Goal: Task Accomplishment & Management: Use online tool/utility

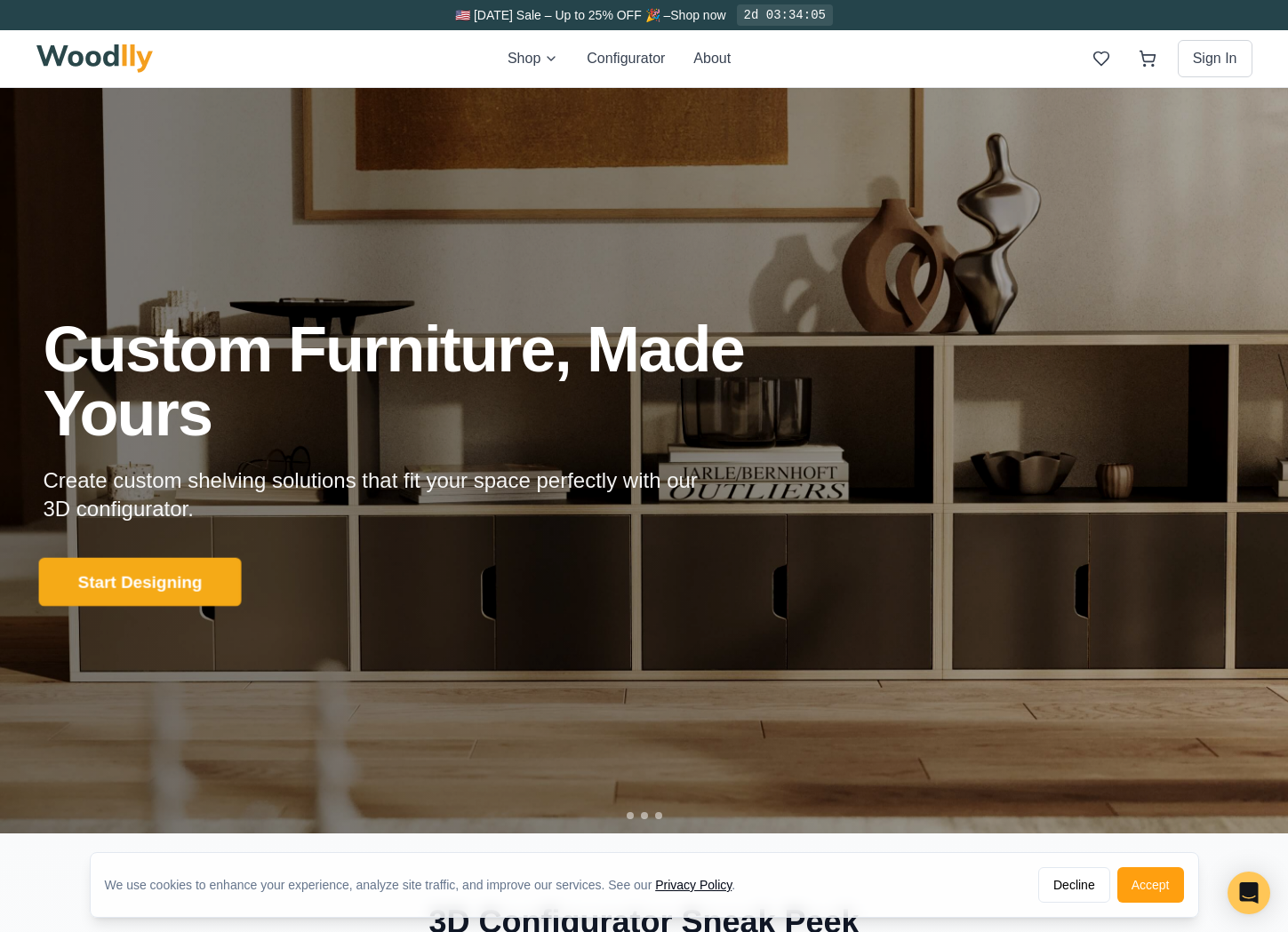
click at [152, 580] on button "Start Designing" at bounding box center [139, 582] width 203 height 49
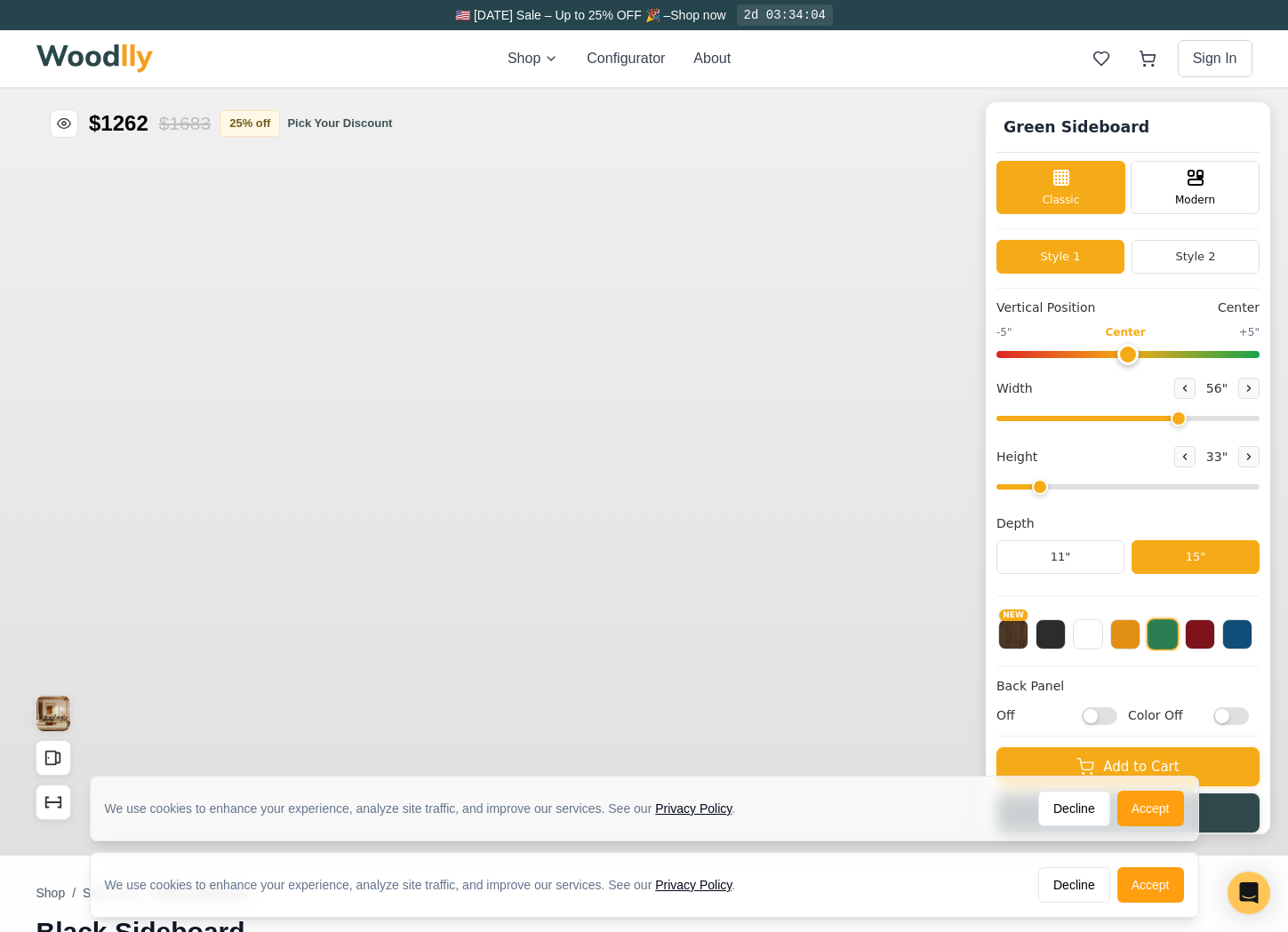
type input "56"
type input "2"
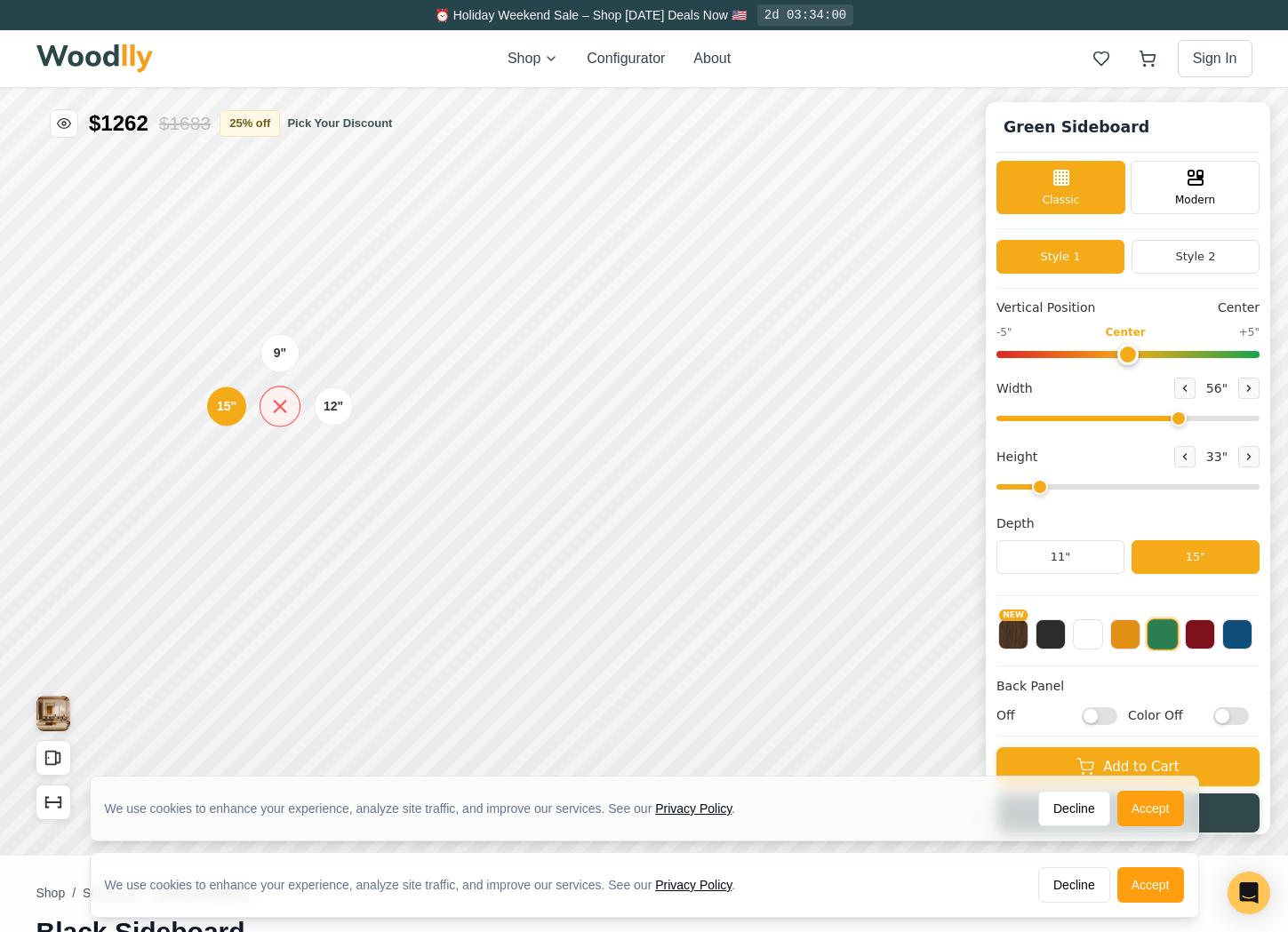
click at [280, 415] on icon at bounding box center [279, 406] width 22 height 22
click at [285, 481] on div "9" Compact" at bounding box center [282, 469] width 41 height 41
click at [271, 382] on div "9"" at bounding box center [266, 376] width 14 height 19
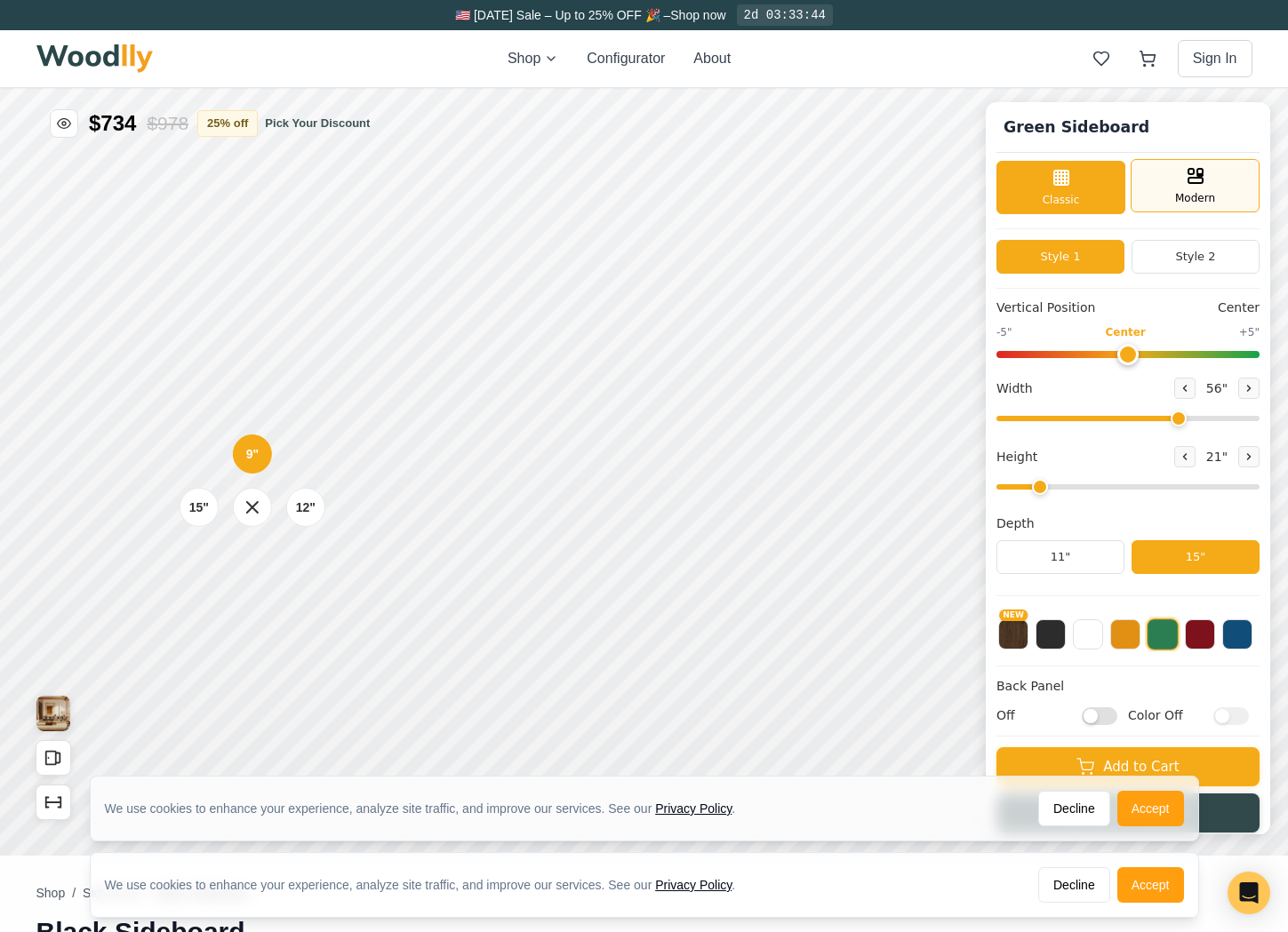
click at [1217, 184] on div "Modern" at bounding box center [1195, 185] width 129 height 53
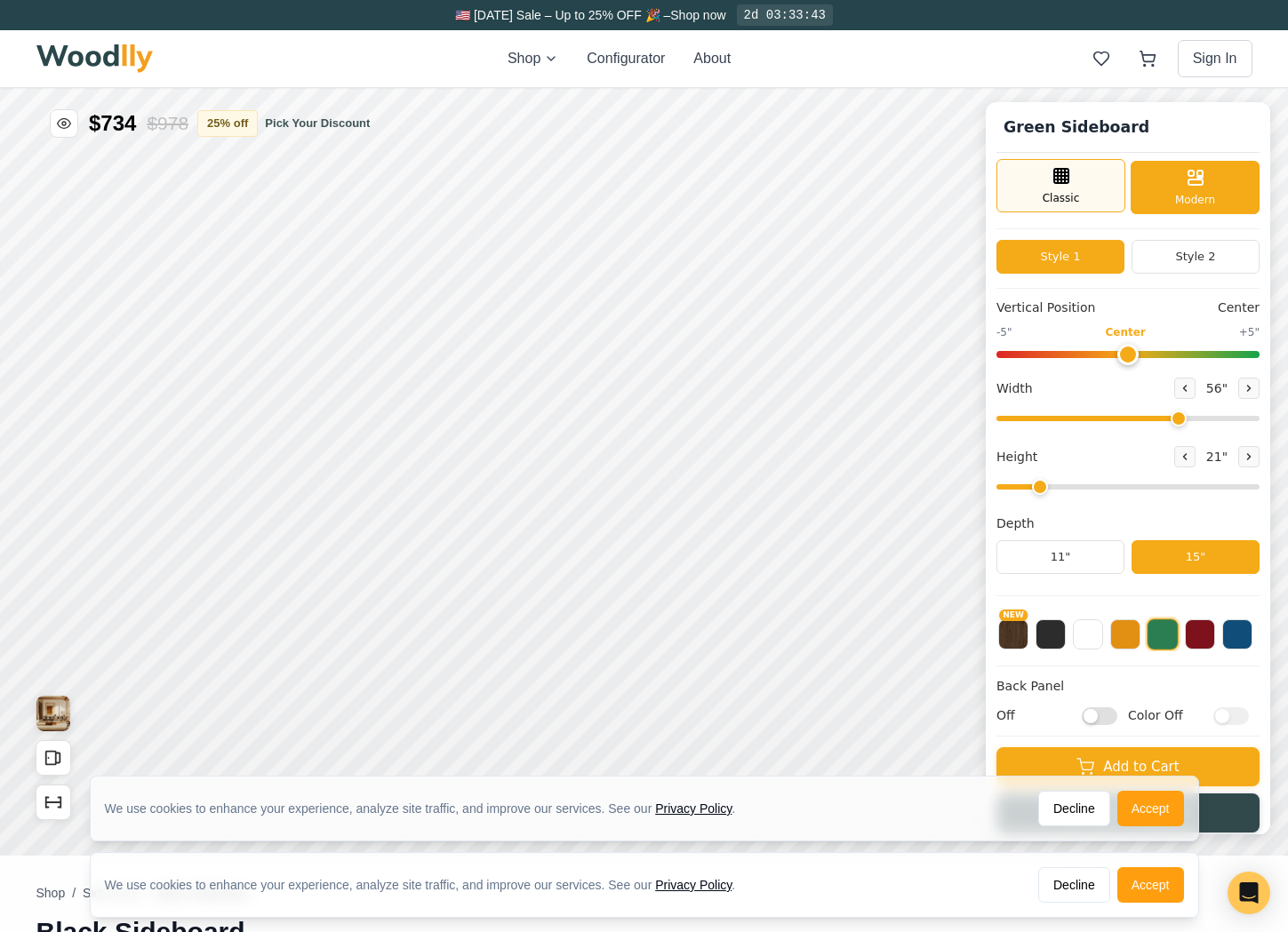
click at [1100, 188] on div "Classic" at bounding box center [1061, 185] width 129 height 53
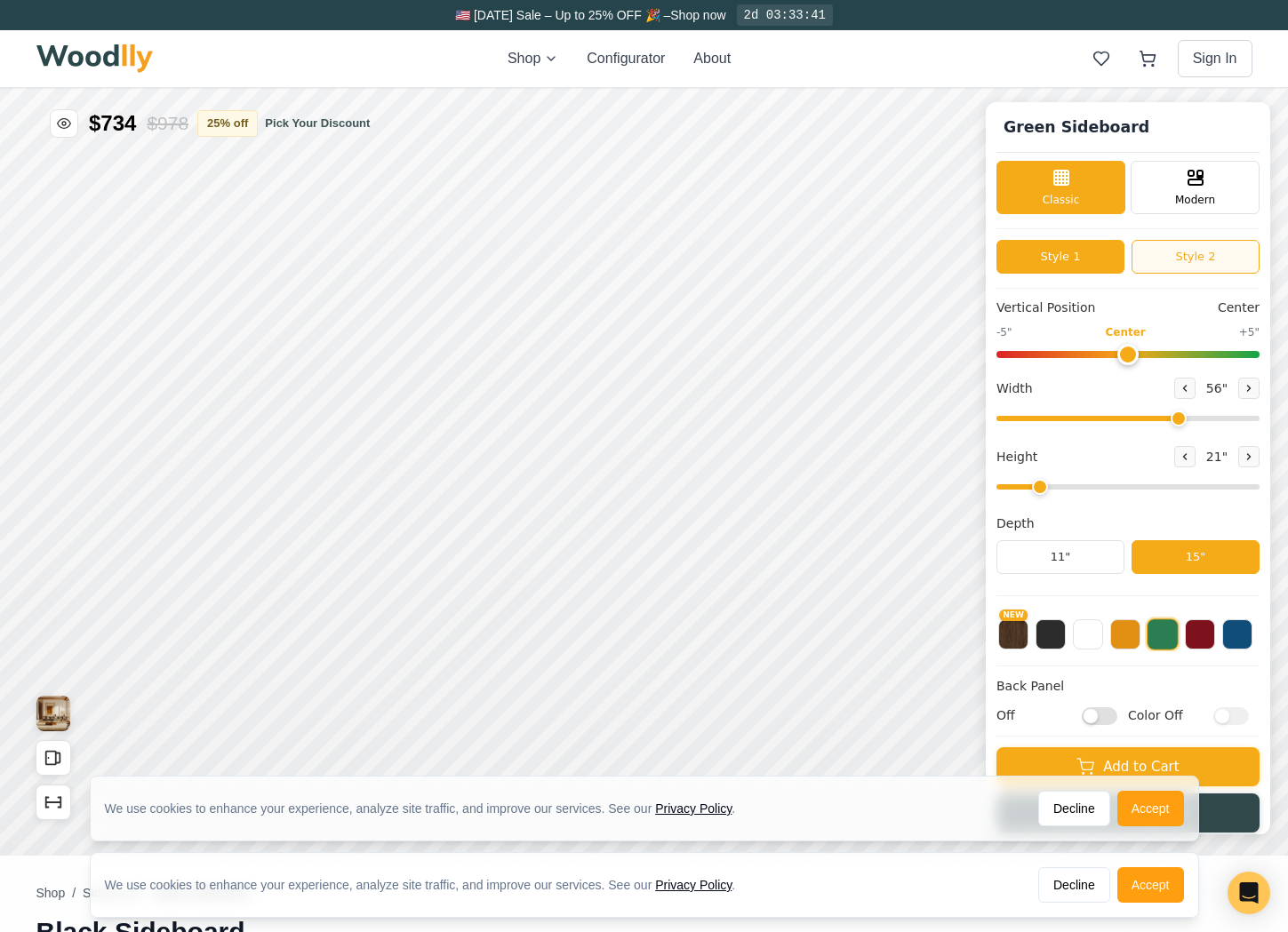
click at [1134, 247] on button "Style 2" at bounding box center [1196, 256] width 128 height 34
click at [1101, 255] on button "Style 1" at bounding box center [1061, 256] width 128 height 34
drag, startPoint x: 1121, startPoint y: 355, endPoint x: 1193, endPoint y: 358, distance: 72.1
type input "3"
click at [1193, 358] on input "range" at bounding box center [1128, 353] width 263 height 7
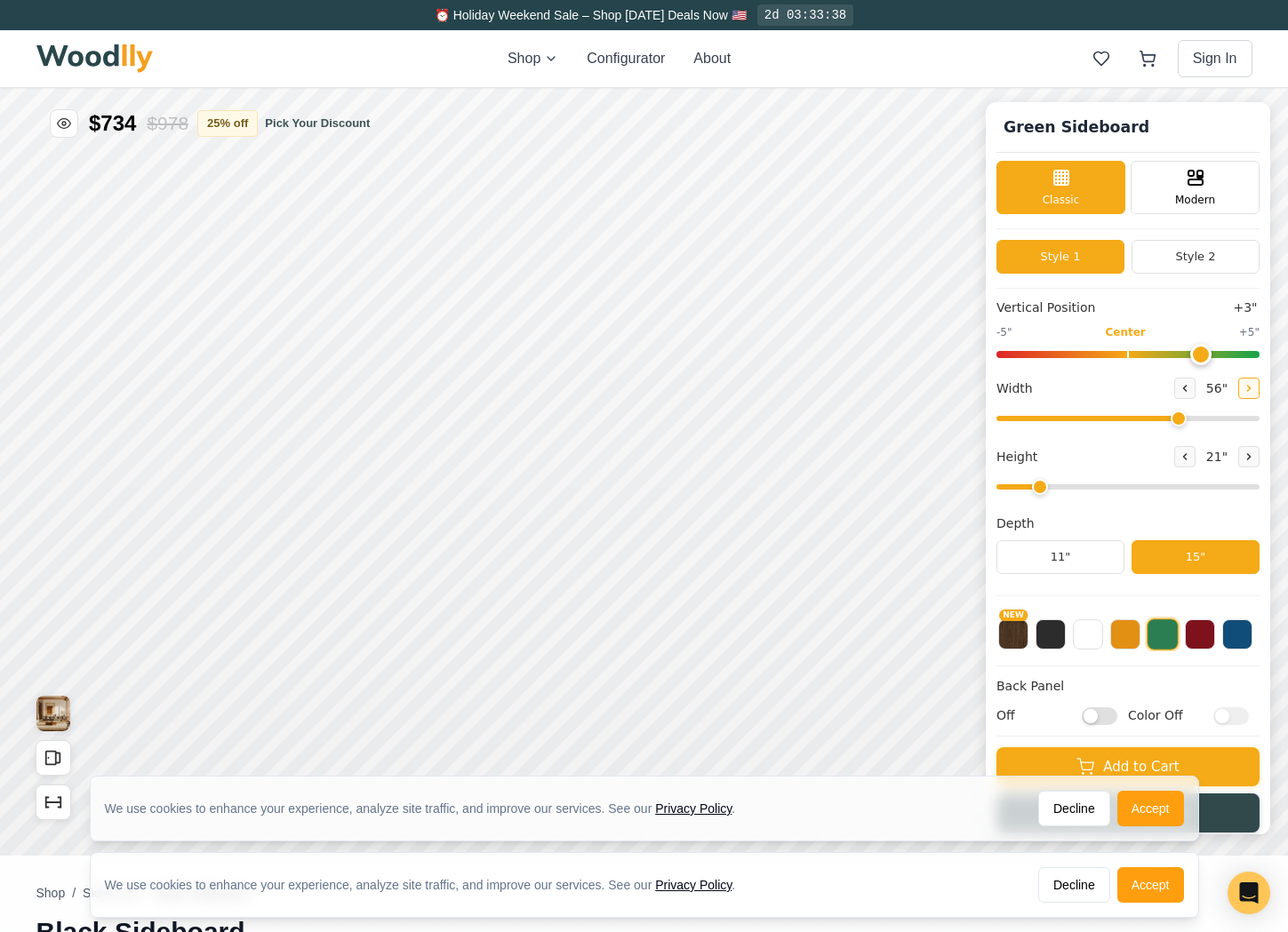
click at [1243, 383] on icon at bounding box center [1248, 387] width 11 height 11
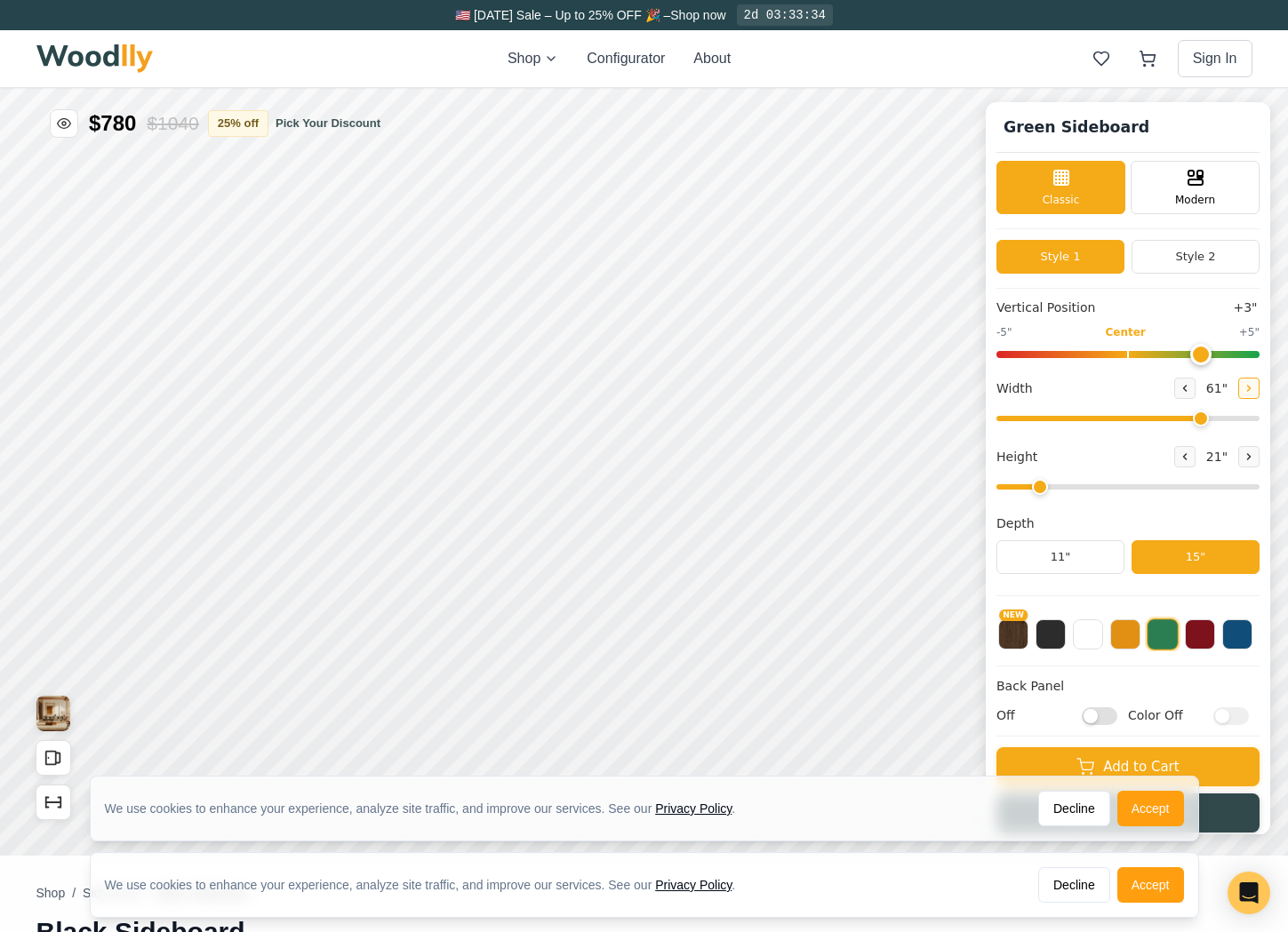
click at [1243, 383] on icon at bounding box center [1248, 387] width 11 height 11
drag, startPoint x: 1209, startPoint y: 416, endPoint x: 1171, endPoint y: 417, distance: 38.0
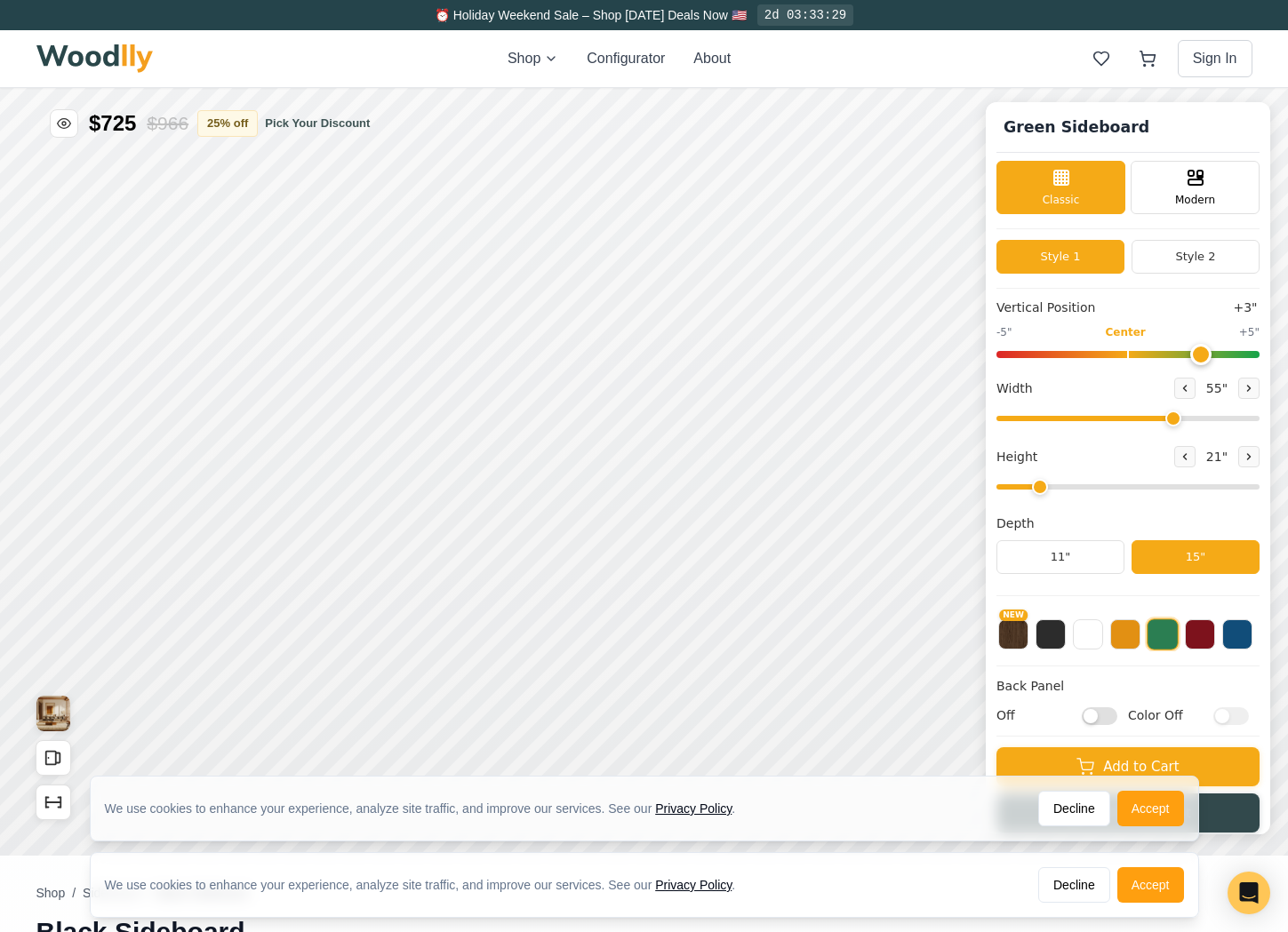
type input "55"
click at [1171, 417] on input "range" at bounding box center [1128, 417] width 263 height 5
drag, startPoint x: 1203, startPoint y: 354, endPoint x: 1244, endPoint y: 356, distance: 41.0
type input "5"
click at [1244, 356] on input "range" at bounding box center [1128, 353] width 263 height 7
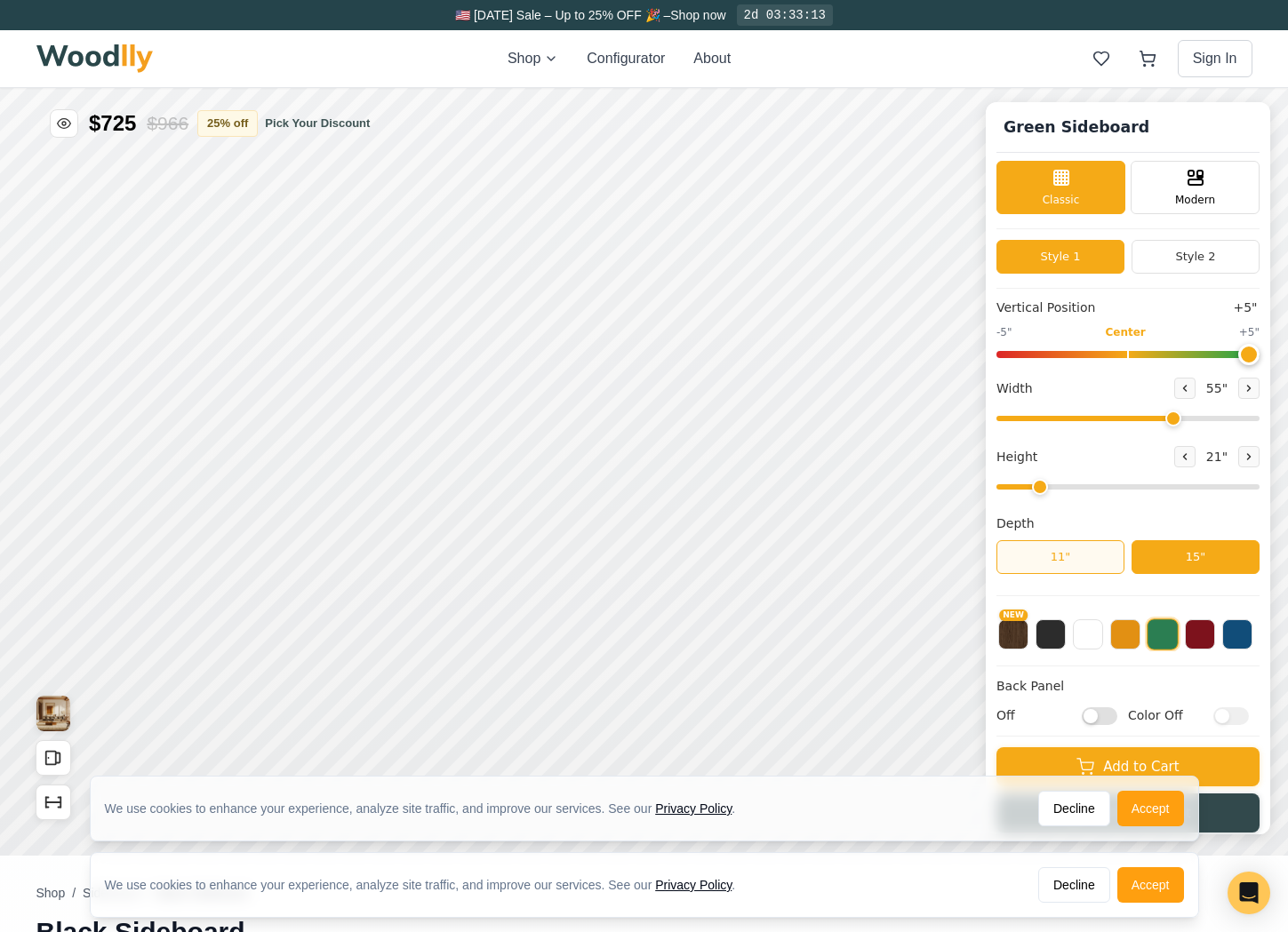
click at [1085, 553] on button "11"" at bounding box center [1061, 556] width 128 height 34
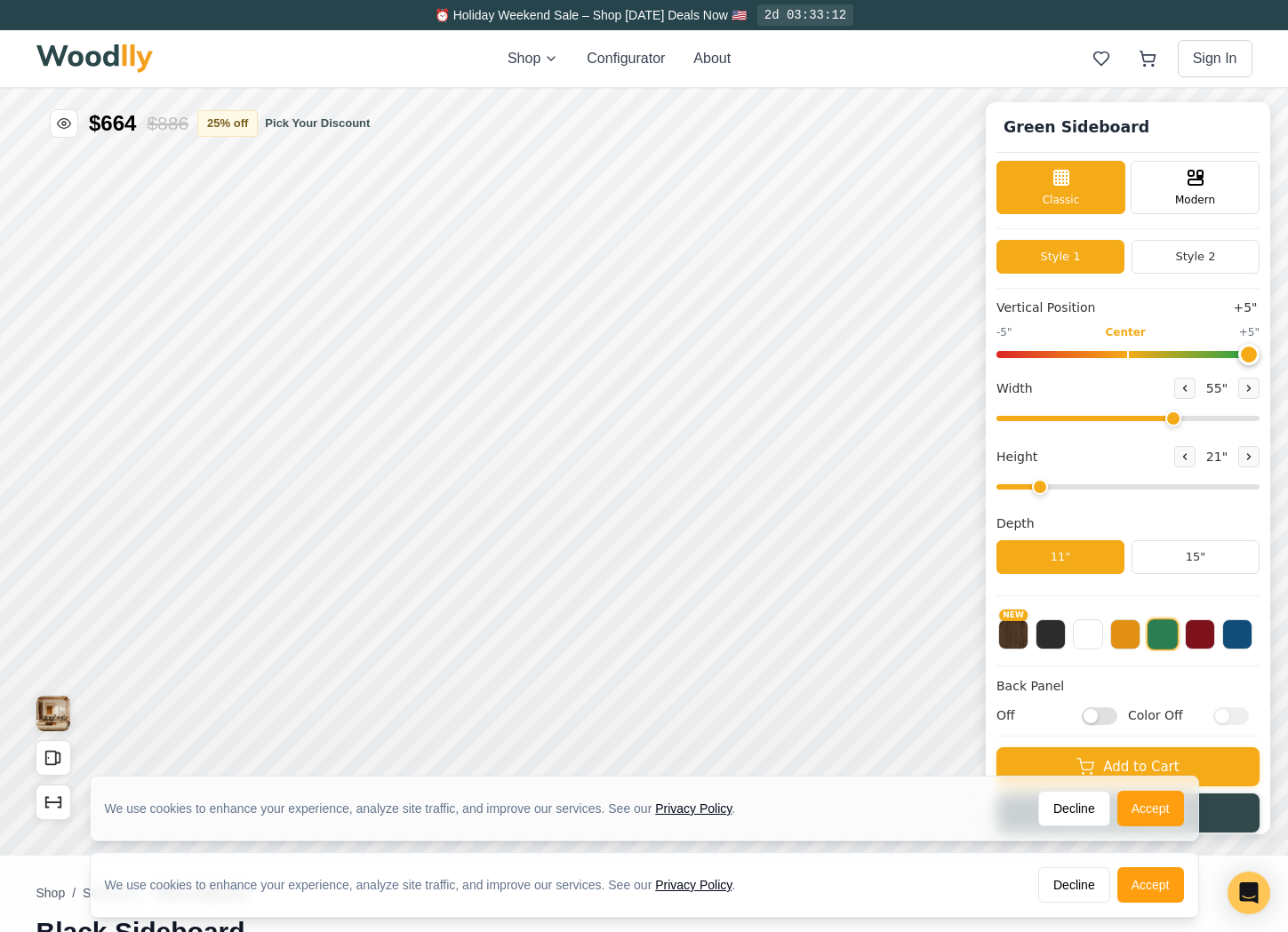
scroll to position [11, 0]
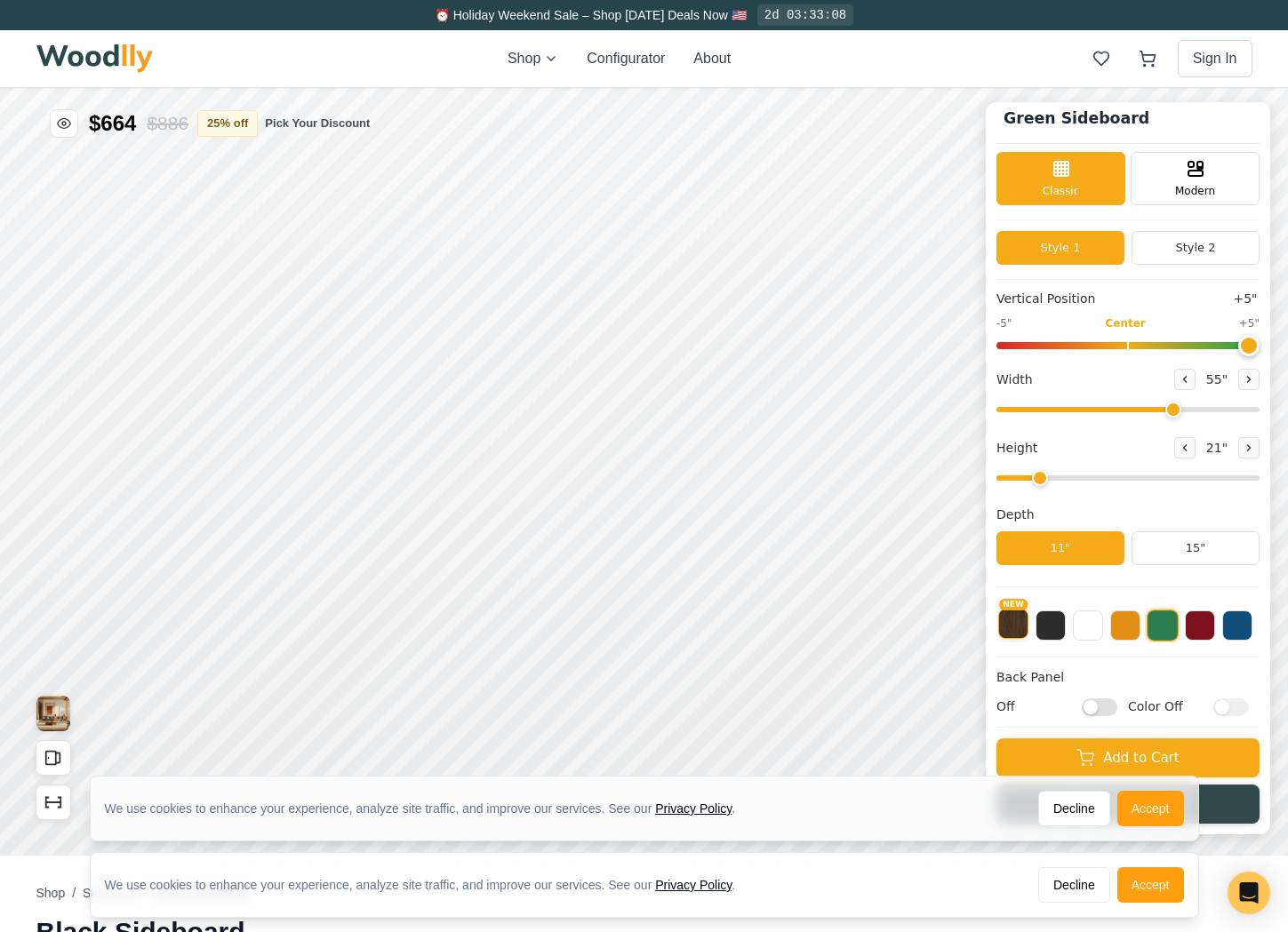
click at [1019, 632] on button "NEW" at bounding box center [1012, 623] width 30 height 30
click at [1070, 800] on button "Decline" at bounding box center [1074, 808] width 72 height 36
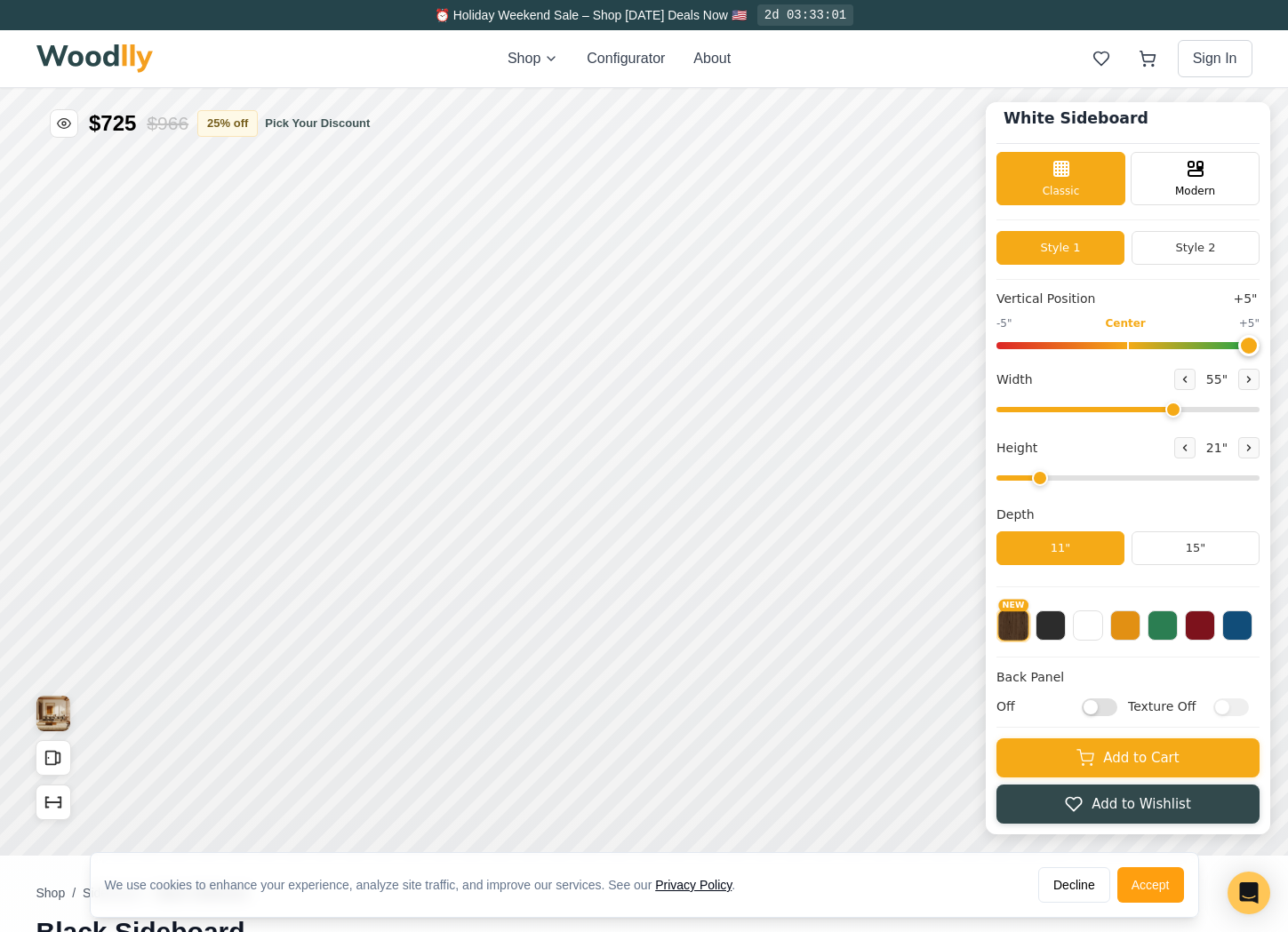
click at [1109, 701] on input "Off" at bounding box center [1099, 706] width 36 height 17
checkbox input "true"
click at [1231, 701] on input "Texture Off" at bounding box center [1231, 706] width 36 height 17
click at [1231, 701] on input "Texture On" at bounding box center [1231, 706] width 36 height 17
checkbox input "false"
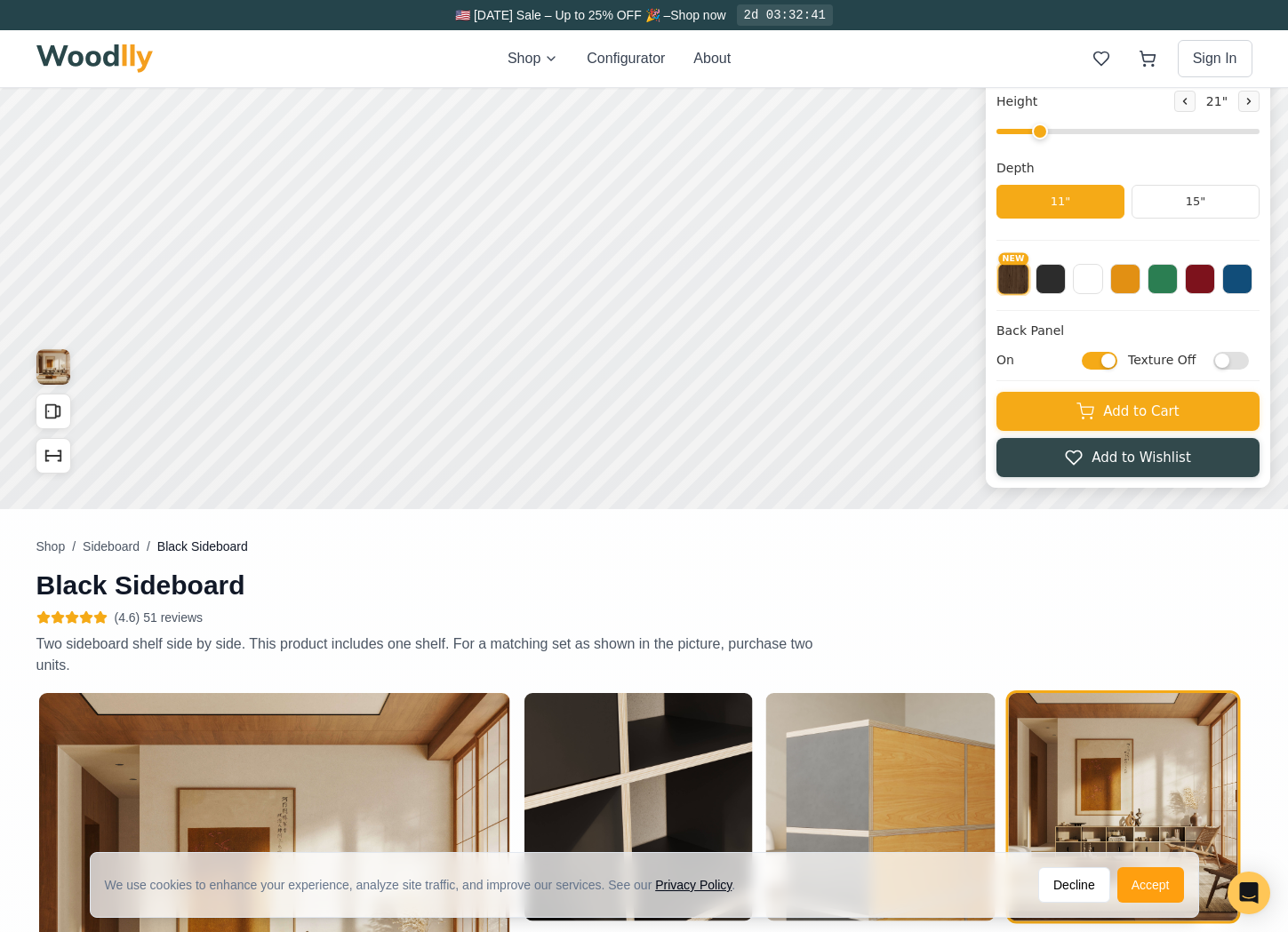
scroll to position [0, 0]
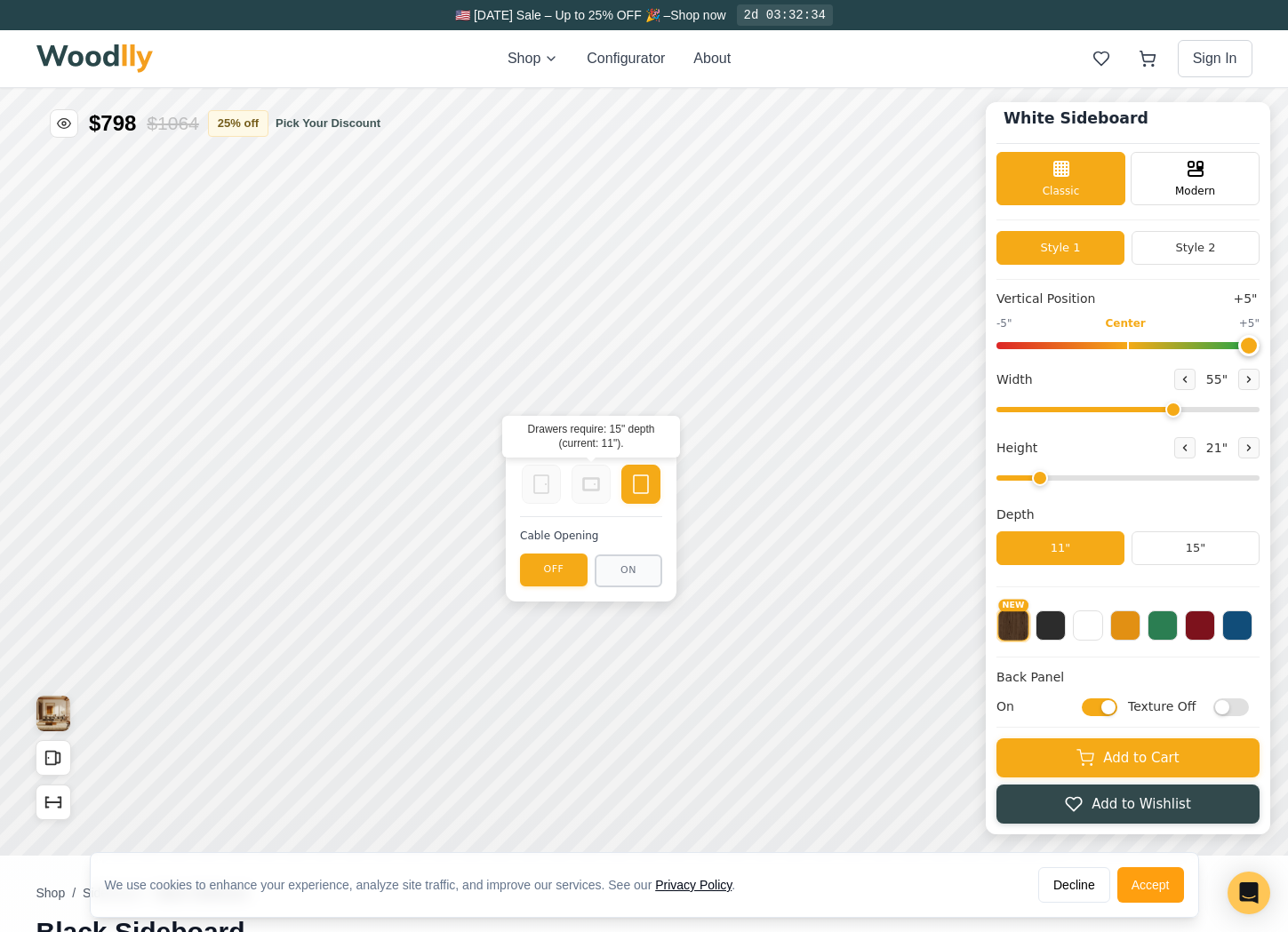
click at [600, 489] on icon at bounding box center [591, 484] width 21 height 21
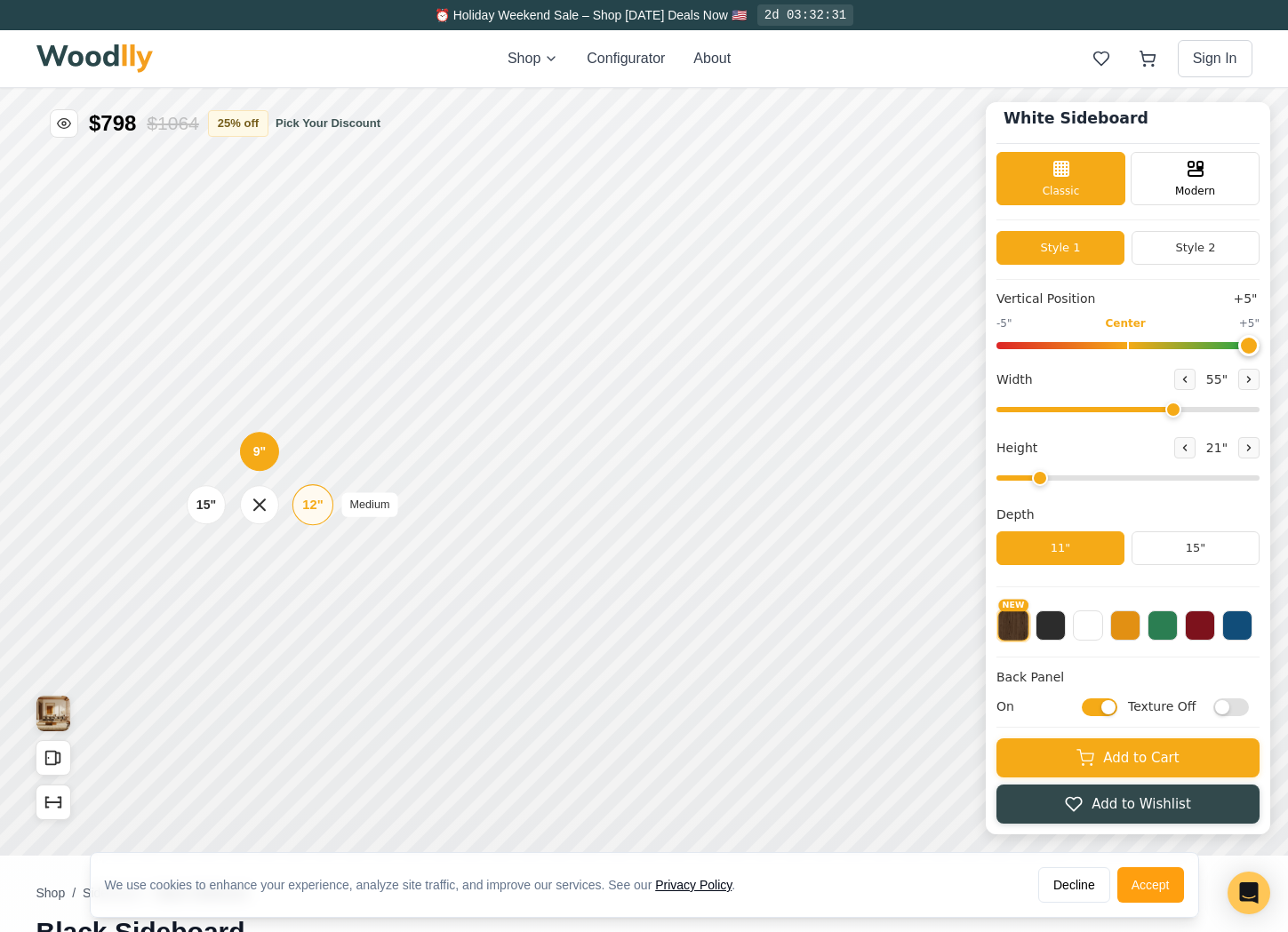
click at [308, 503] on div "12"" at bounding box center [312, 505] width 20 height 19
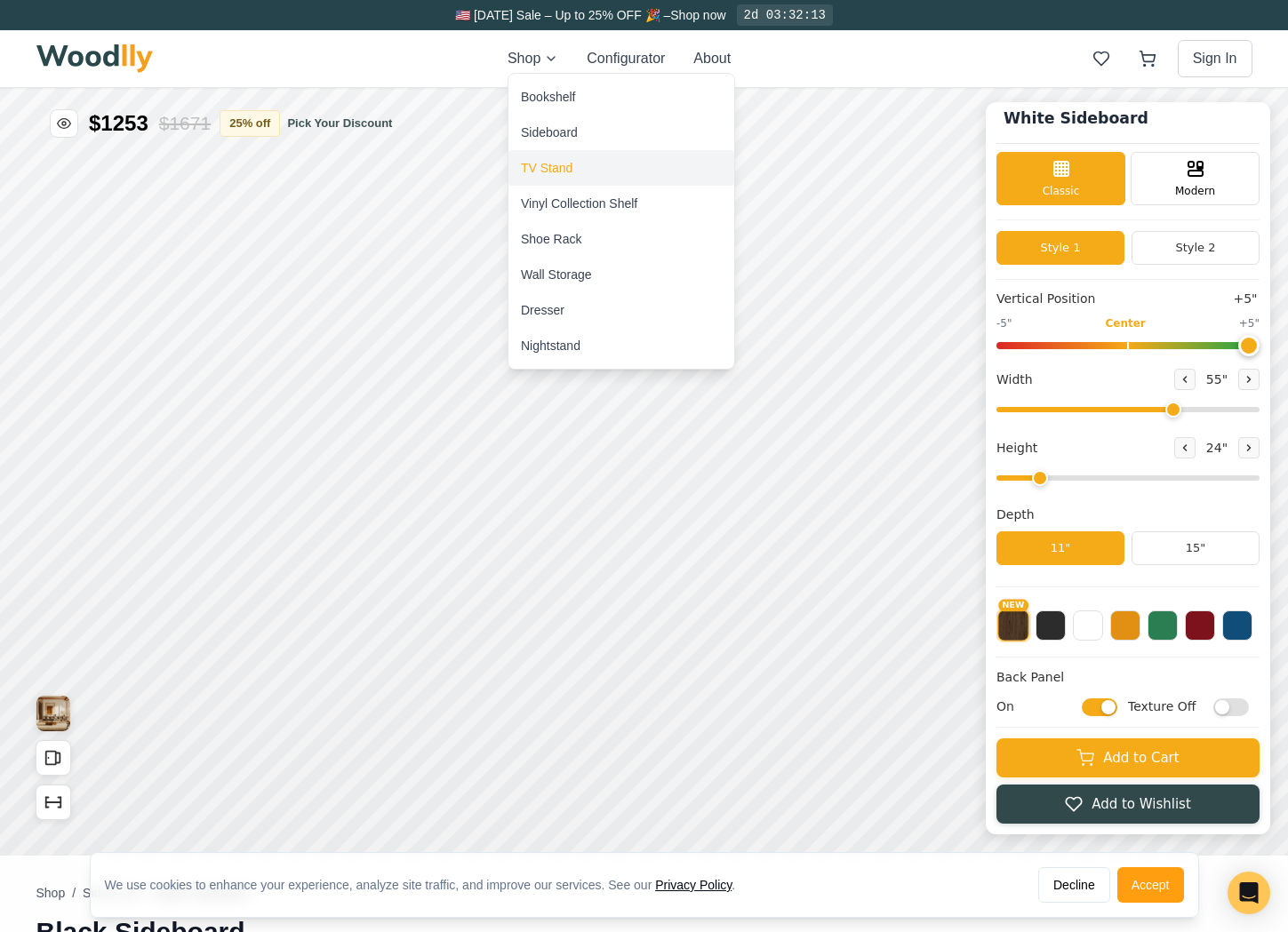
click at [546, 158] on div "TV Stand" at bounding box center [621, 168] width 225 height 36
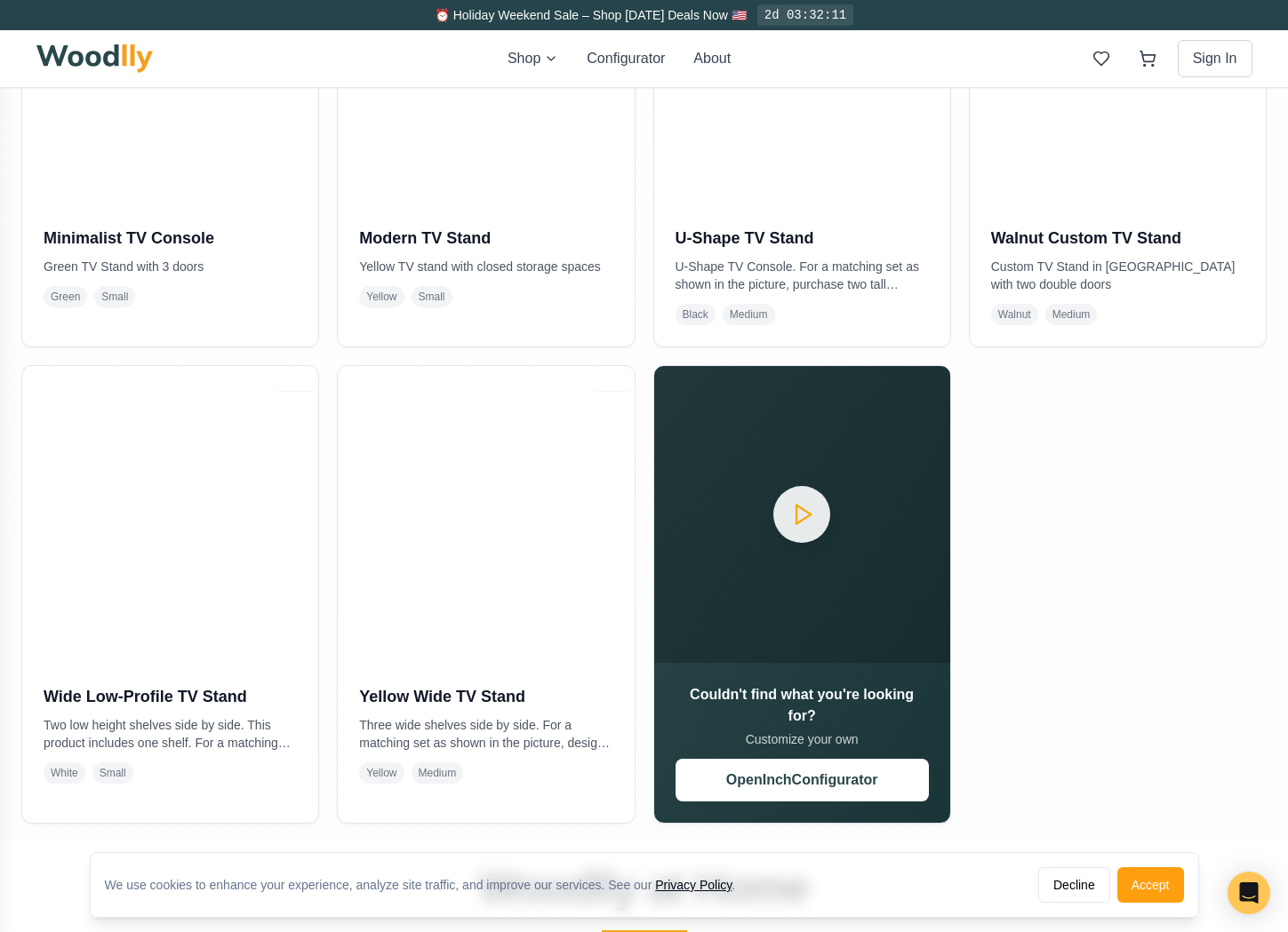
scroll to position [577, 0]
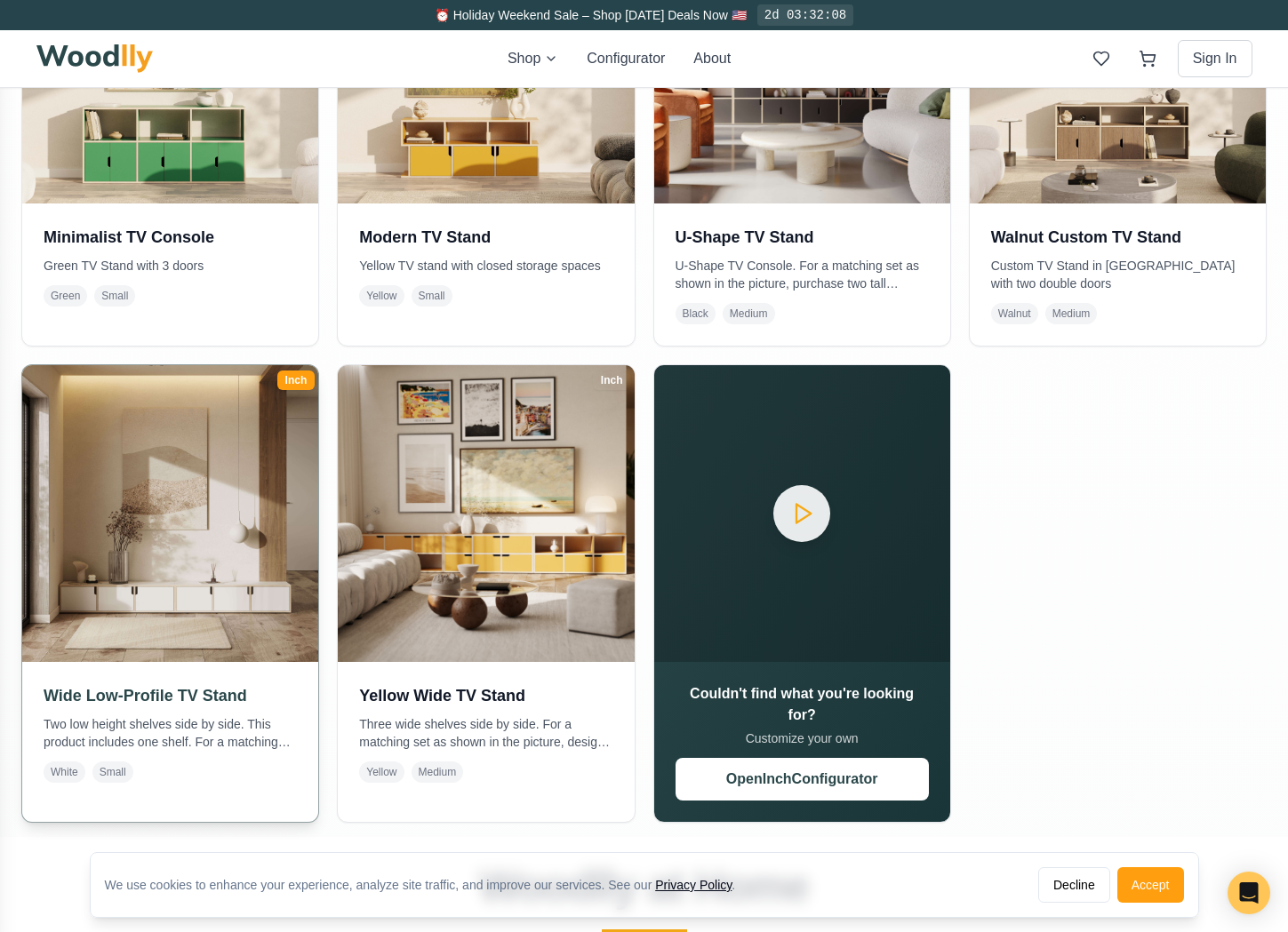
click at [187, 533] on img at bounding box center [171, 514] width 311 height 311
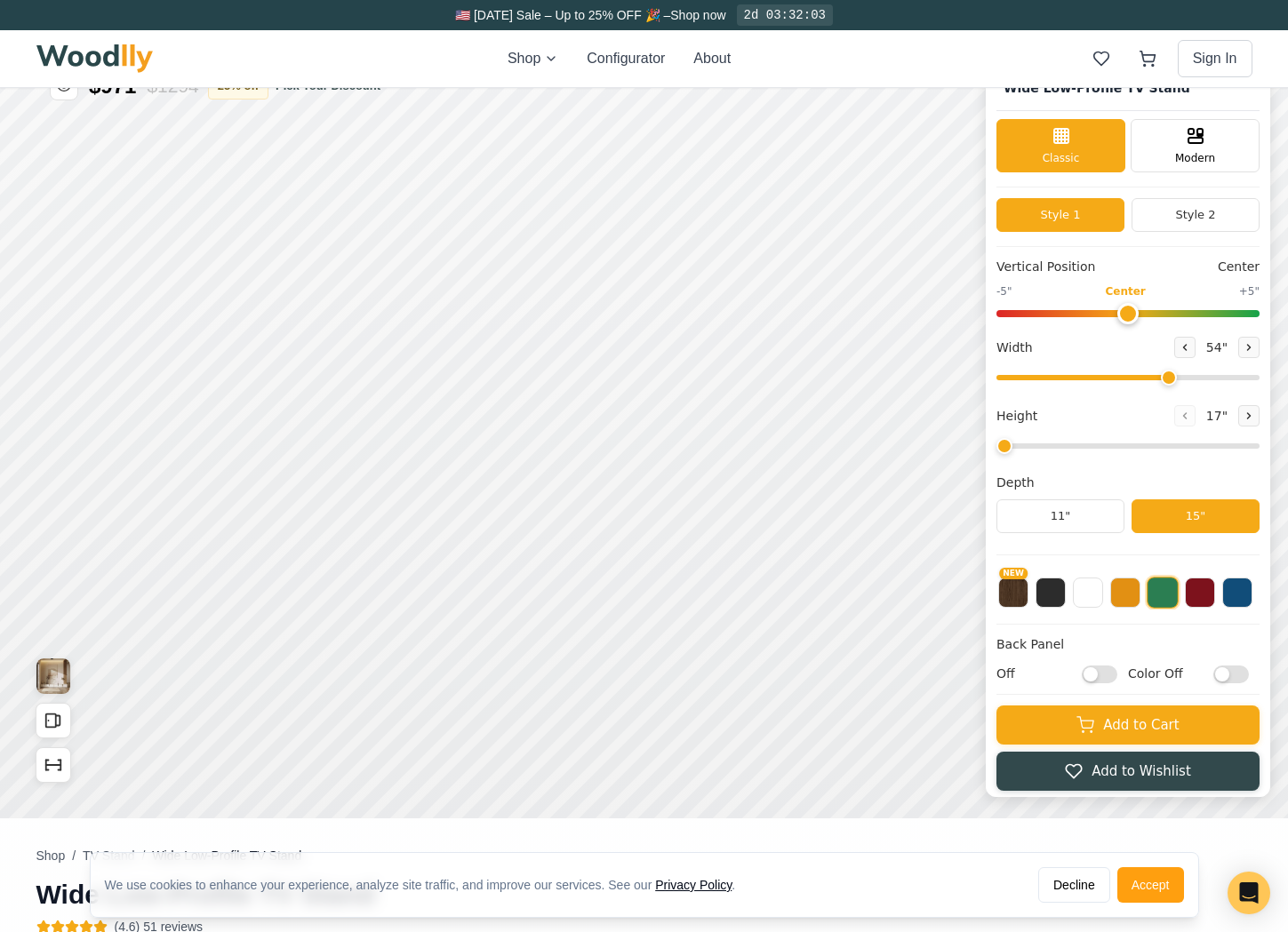
scroll to position [38, 0]
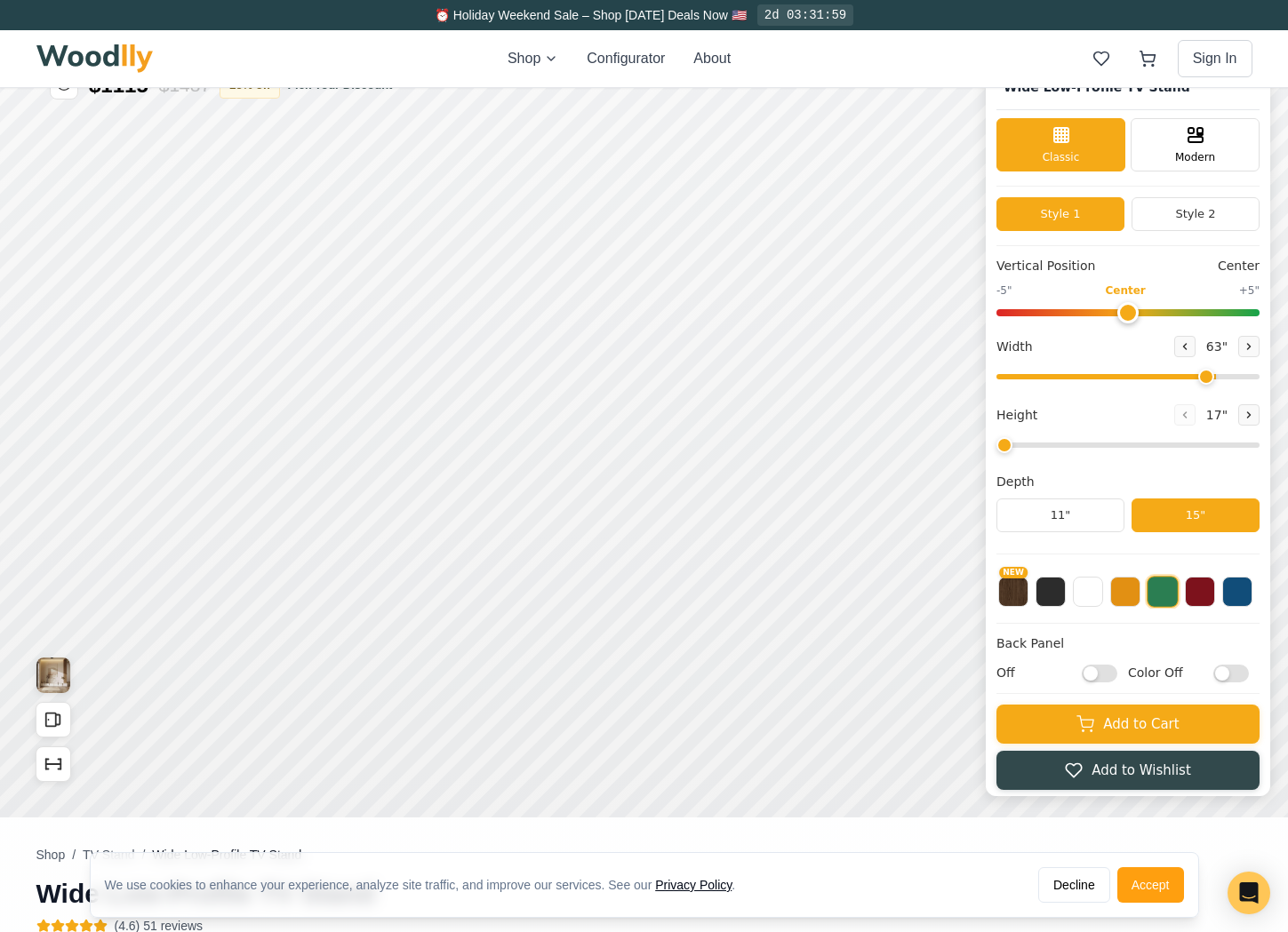
drag, startPoint x: 1167, startPoint y: 380, endPoint x: 1193, endPoint y: 382, distance: 26.1
type input "62"
click at [1199, 380] on input "range" at bounding box center [1128, 376] width 263 height 5
drag, startPoint x: 1129, startPoint y: 319, endPoint x: 1103, endPoint y: 304, distance: 30.0
click at [1103, 309] on input "range" at bounding box center [1128, 312] width 263 height 7
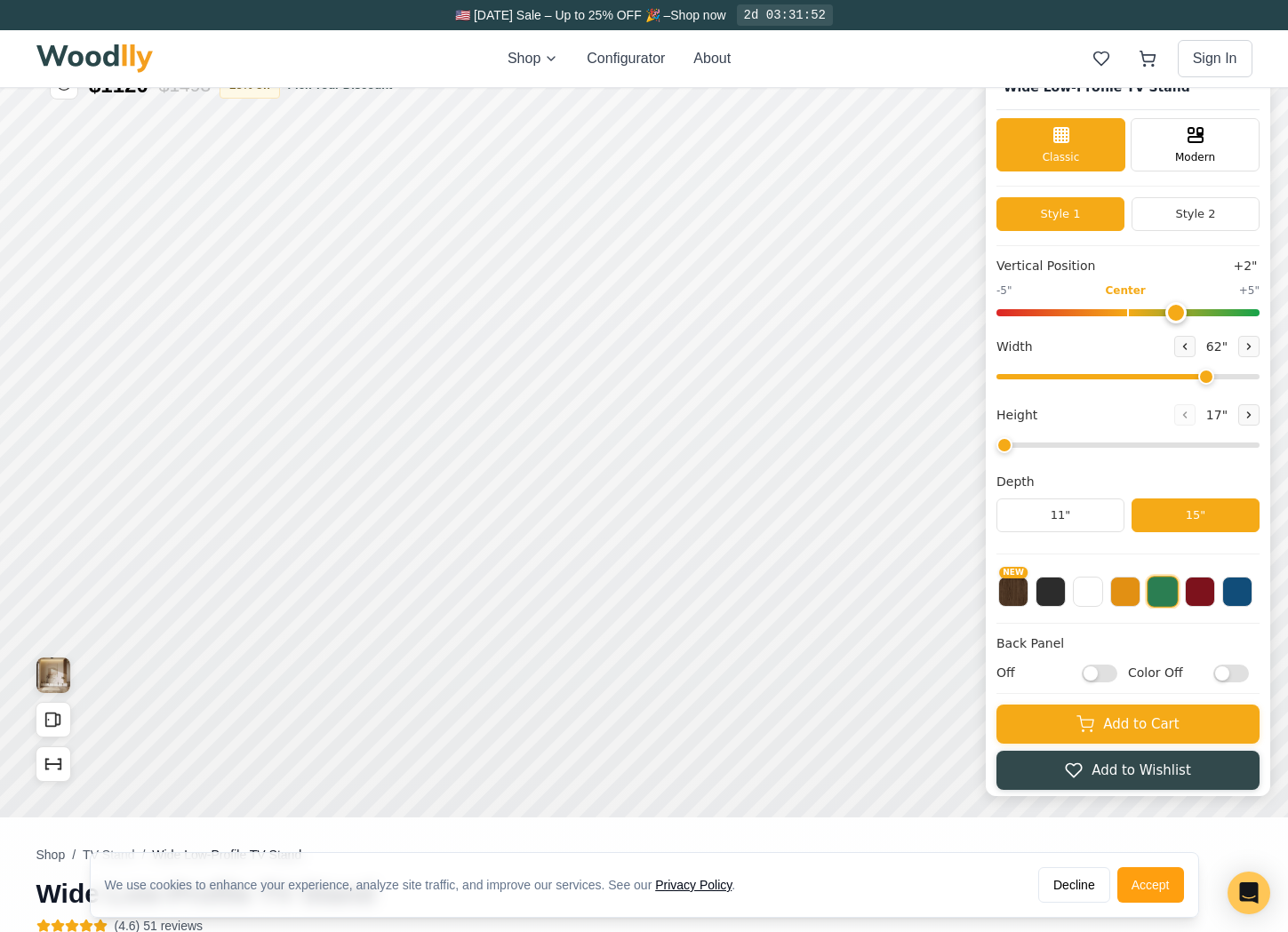
drag, startPoint x: 1104, startPoint y: 305, endPoint x: 1168, endPoint y: 300, distance: 64.2
click at [1170, 309] on input "range" at bounding box center [1128, 312] width 263 height 7
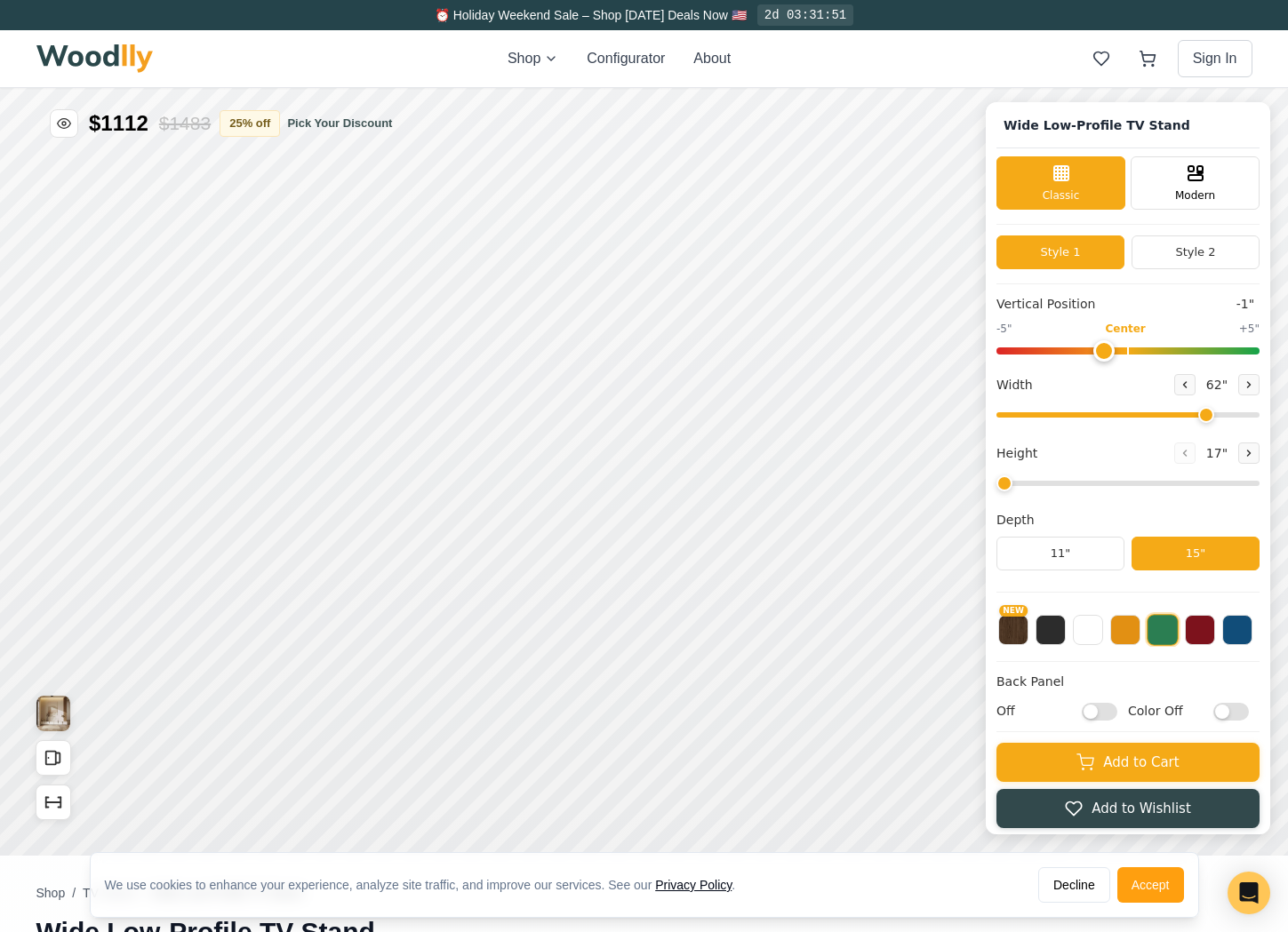
drag, startPoint x: 1165, startPoint y: 349, endPoint x: 1093, endPoint y: 373, distance: 75.9
type input "-1"
click at [1093, 354] on input "range" at bounding box center [1128, 350] width 263 height 7
click at [1185, 196] on span "Modern" at bounding box center [1195, 193] width 40 height 16
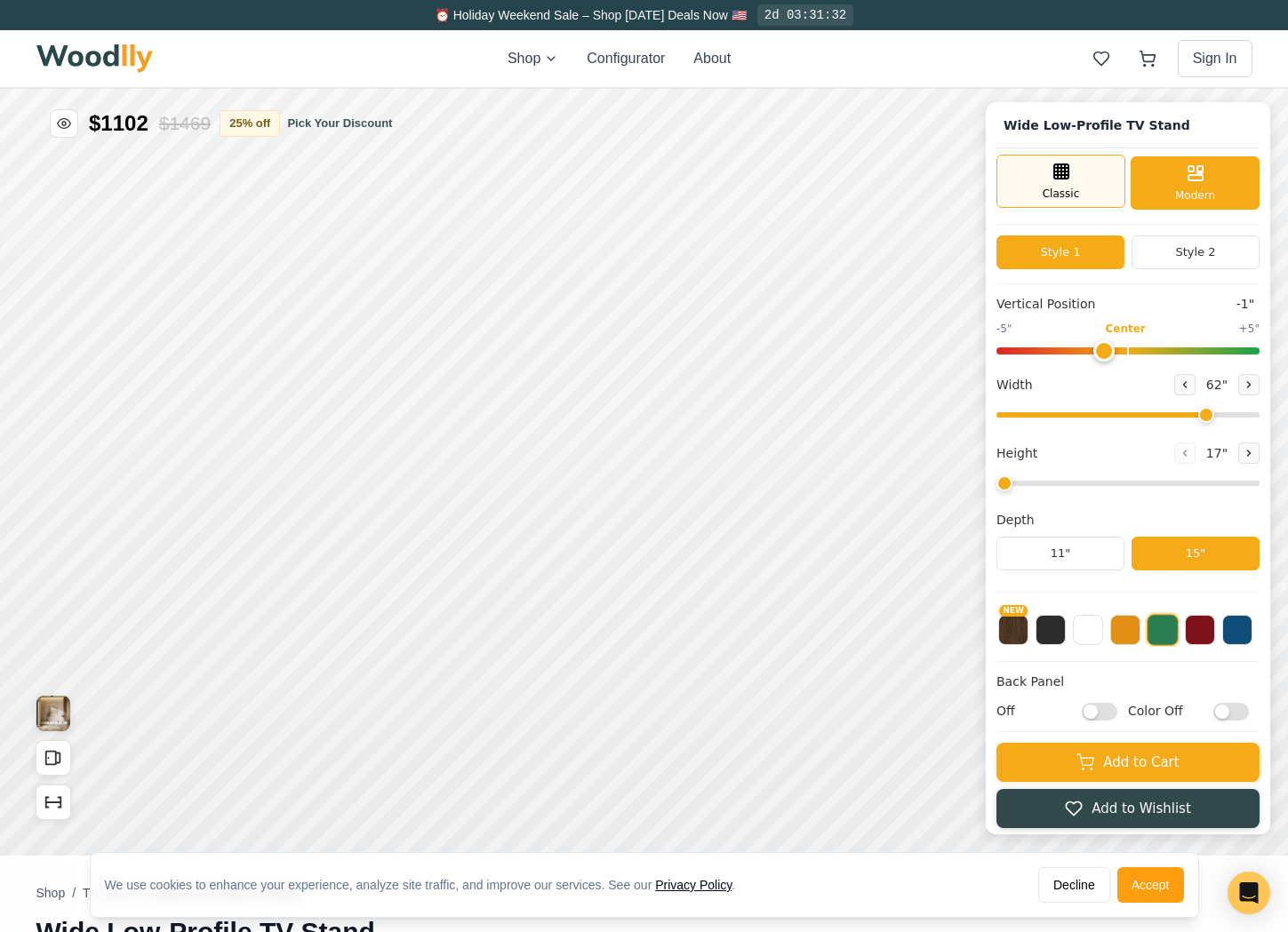
click at [1076, 193] on span "Classic" at bounding box center [1061, 193] width 37 height 16
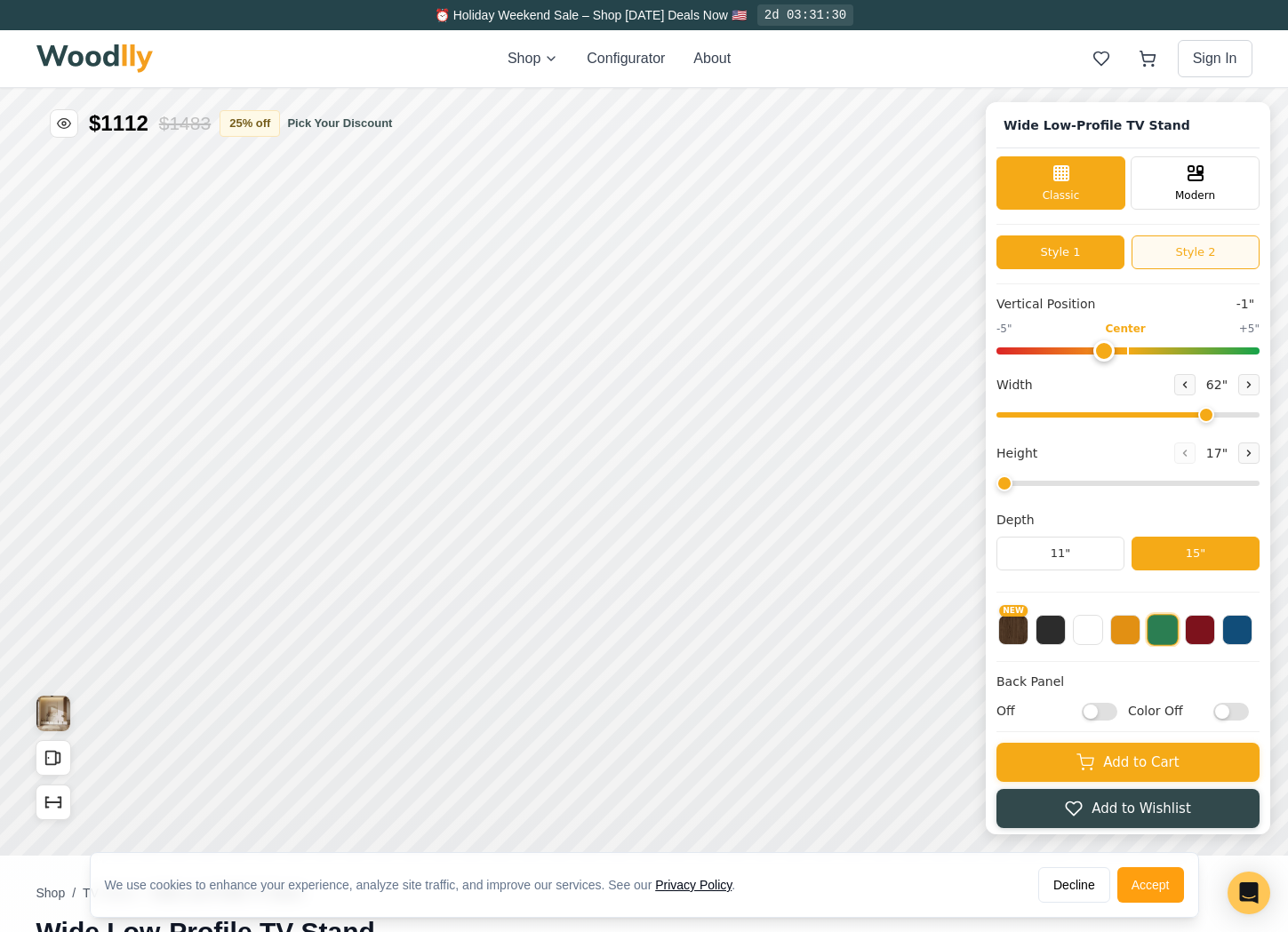
click at [1159, 250] on button "Style 2" at bounding box center [1196, 251] width 128 height 34
click at [1057, 252] on button "Style 1" at bounding box center [1061, 251] width 128 height 34
type input "1"
drag, startPoint x: 1004, startPoint y: 486, endPoint x: 987, endPoint y: 481, distance: 17.7
click at [997, 481] on input "range" at bounding box center [1128, 483] width 263 height 5
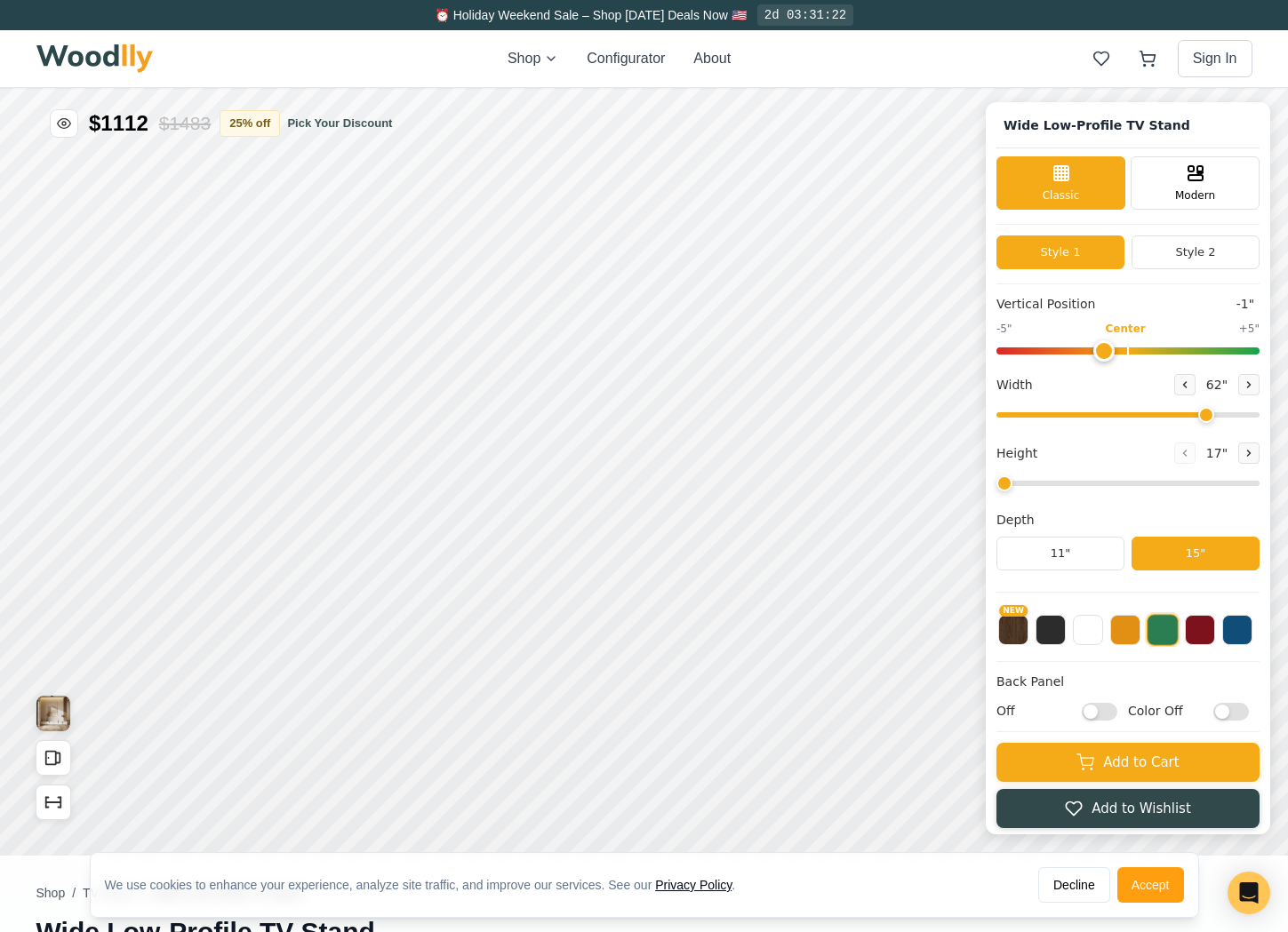
scroll to position [6, 0]
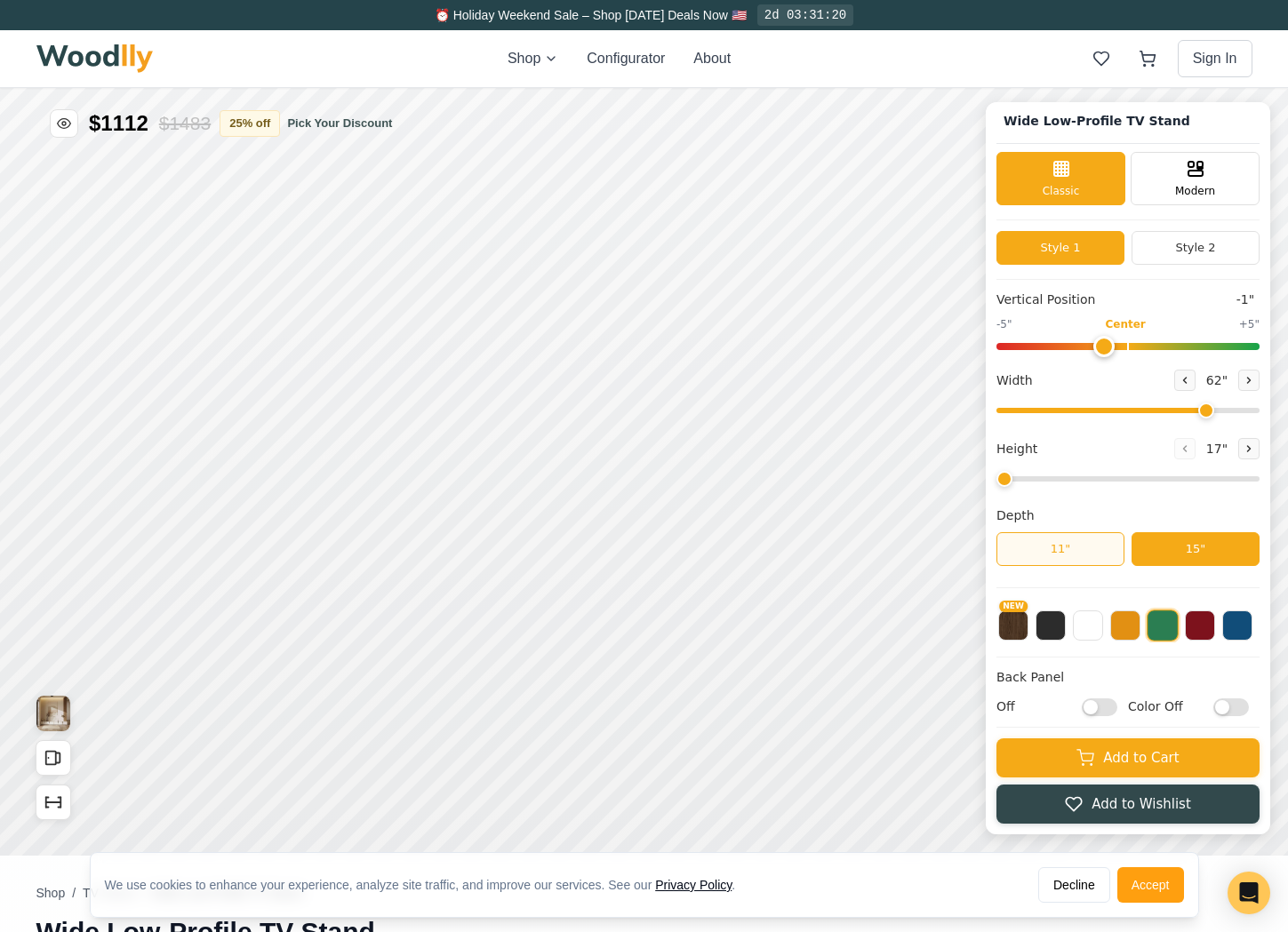
click at [1028, 532] on button "11"" at bounding box center [1061, 549] width 128 height 34
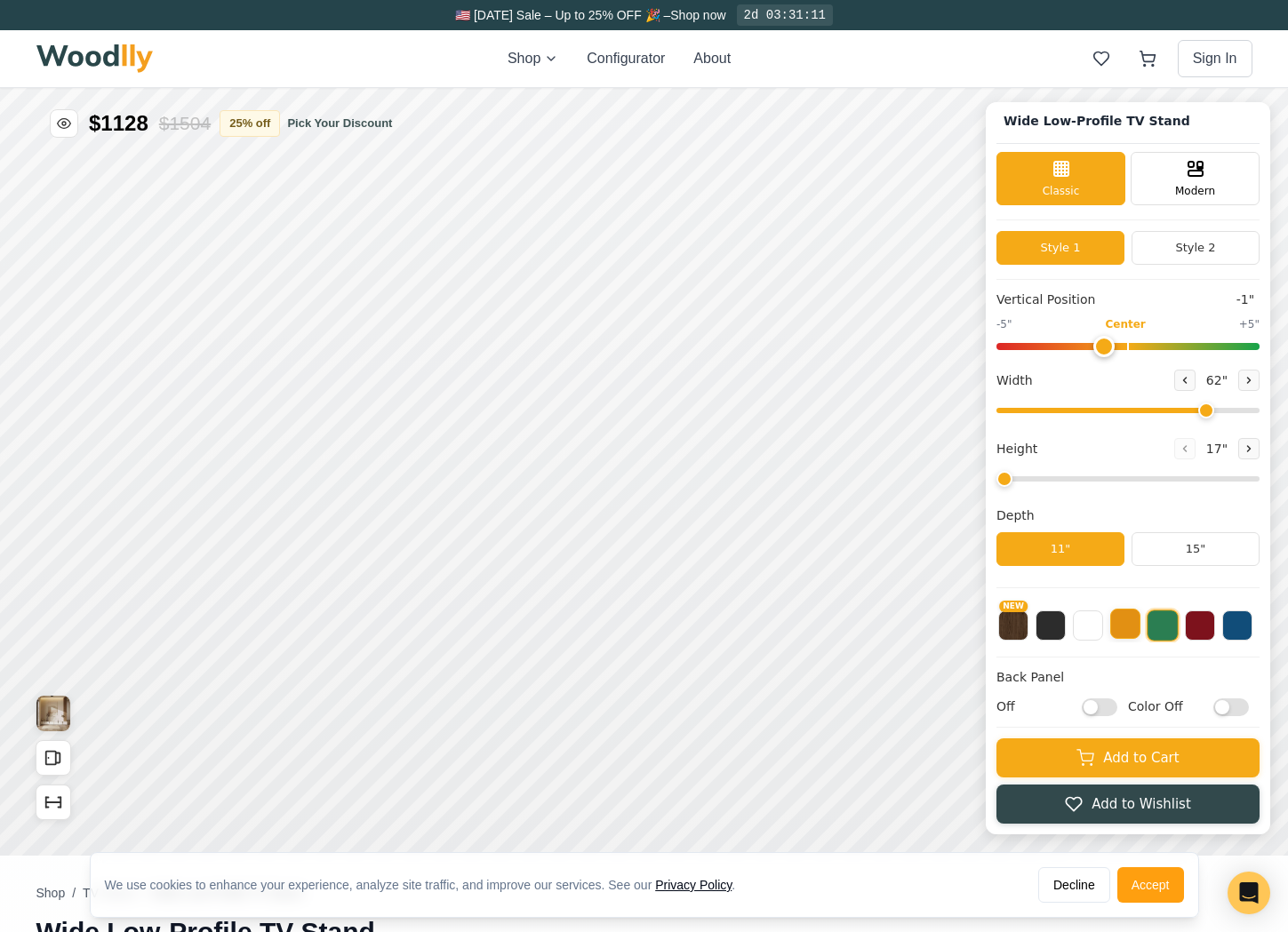
click at [1138, 626] on button at bounding box center [1125, 623] width 30 height 30
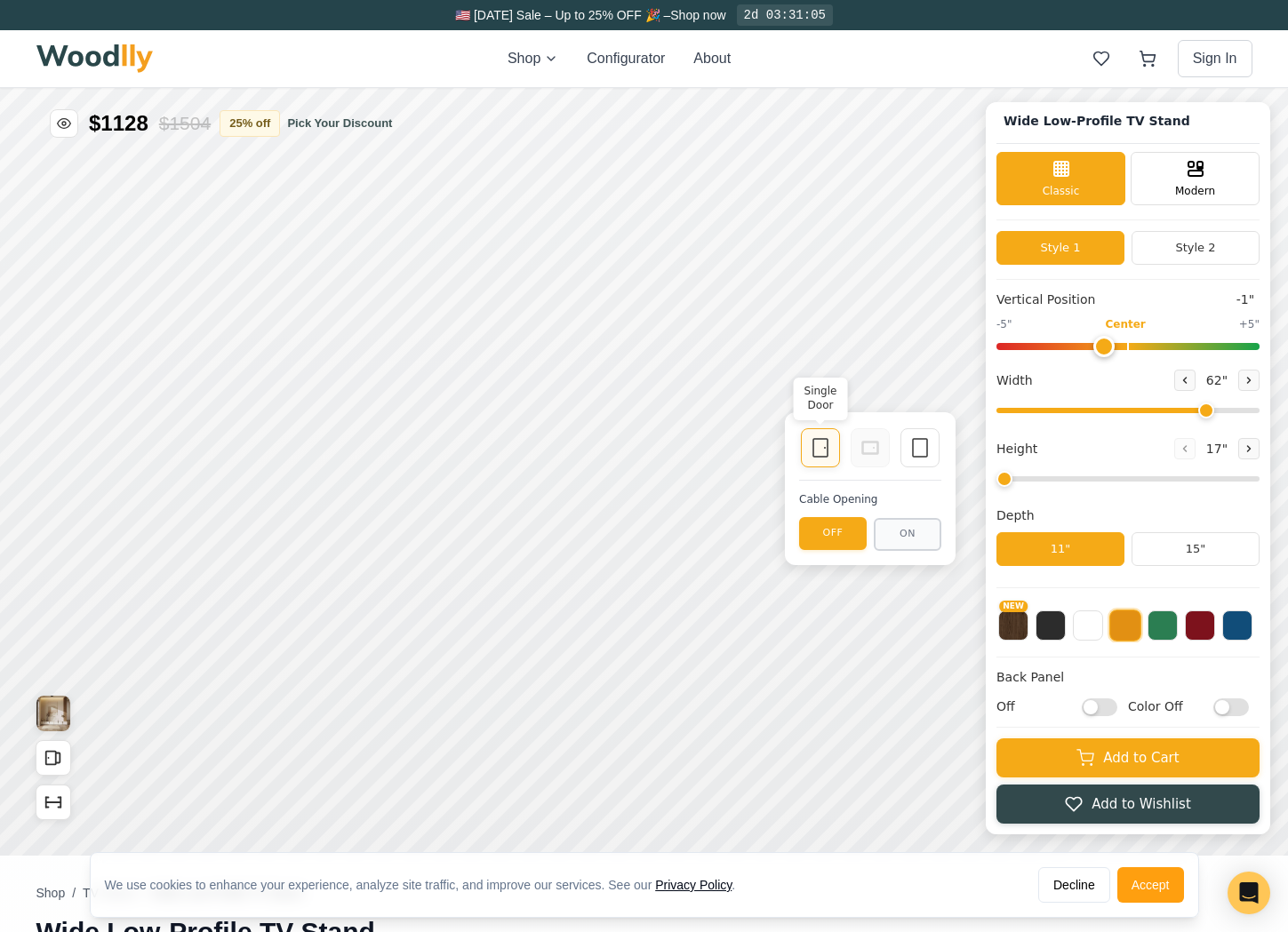
click at [822, 454] on icon at bounding box center [820, 448] width 21 height 21
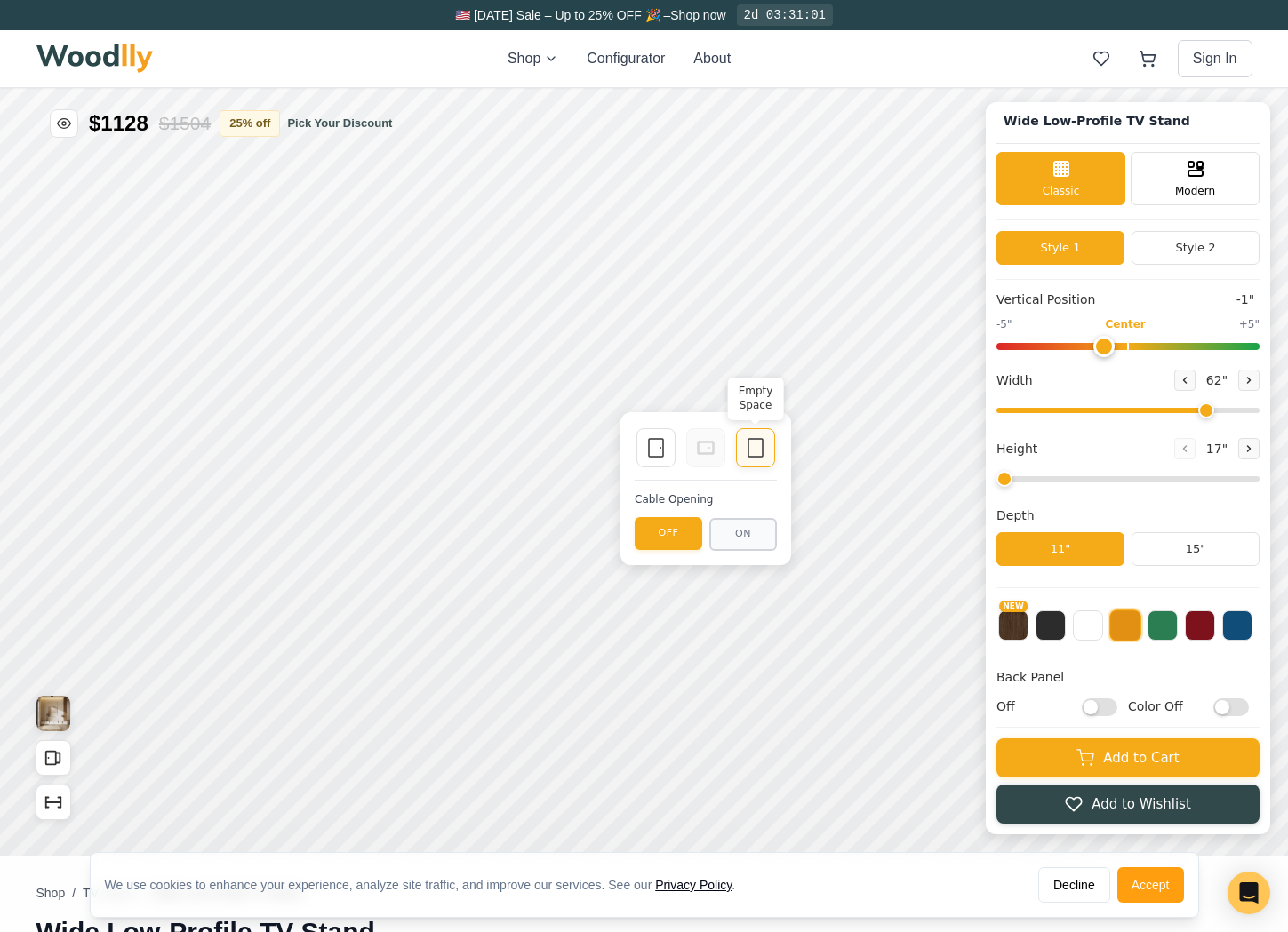
click at [754, 444] on icon at bounding box center [756, 448] width 21 height 21
